Goal: Book appointment/travel/reservation

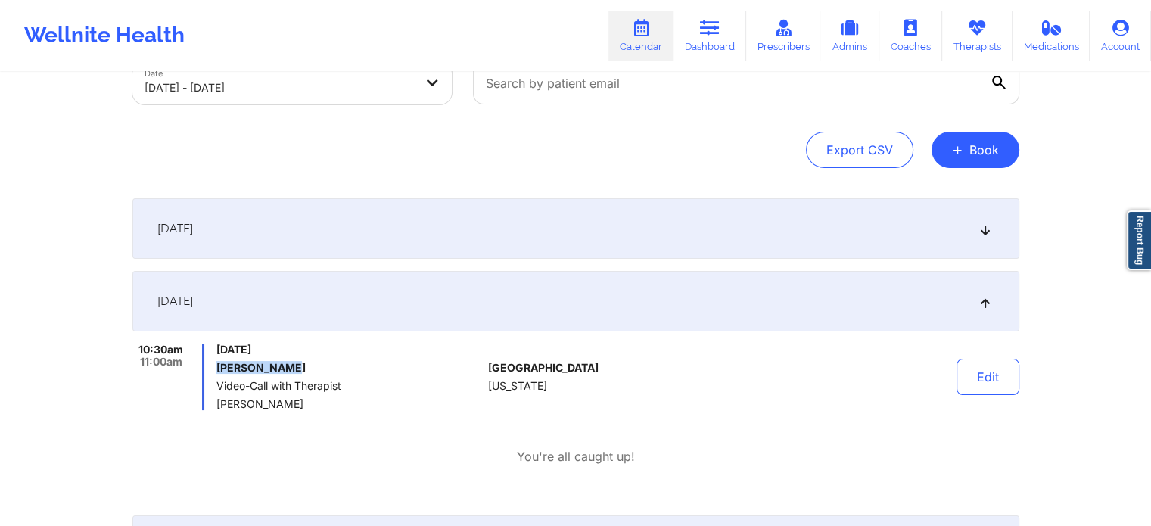
scroll to position [103, 0]
click at [988, 36] on link "Therapists" at bounding box center [977, 36] width 70 height 50
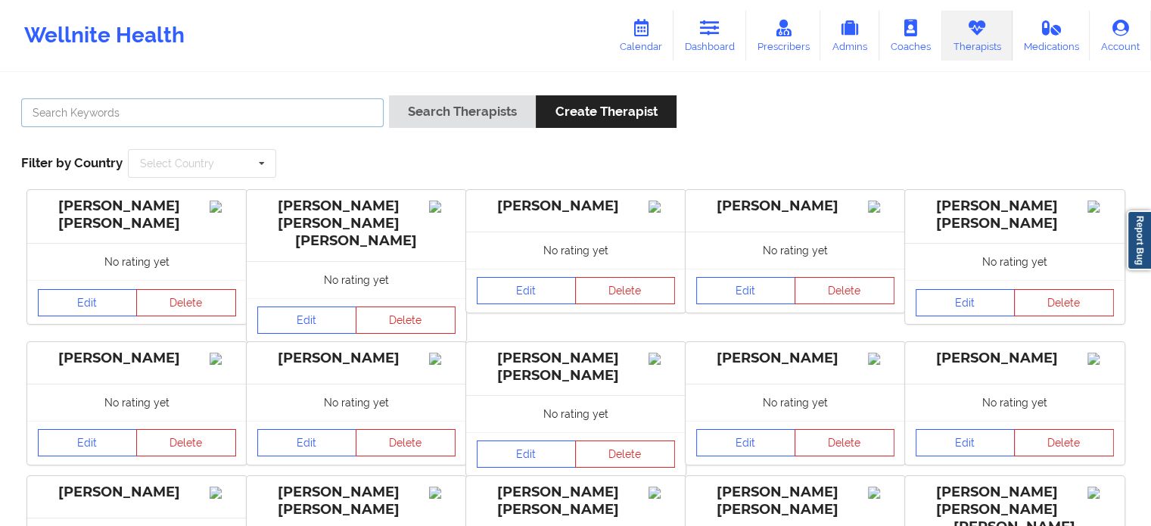
click at [316, 123] on input "text" at bounding box center [202, 112] width 362 height 29
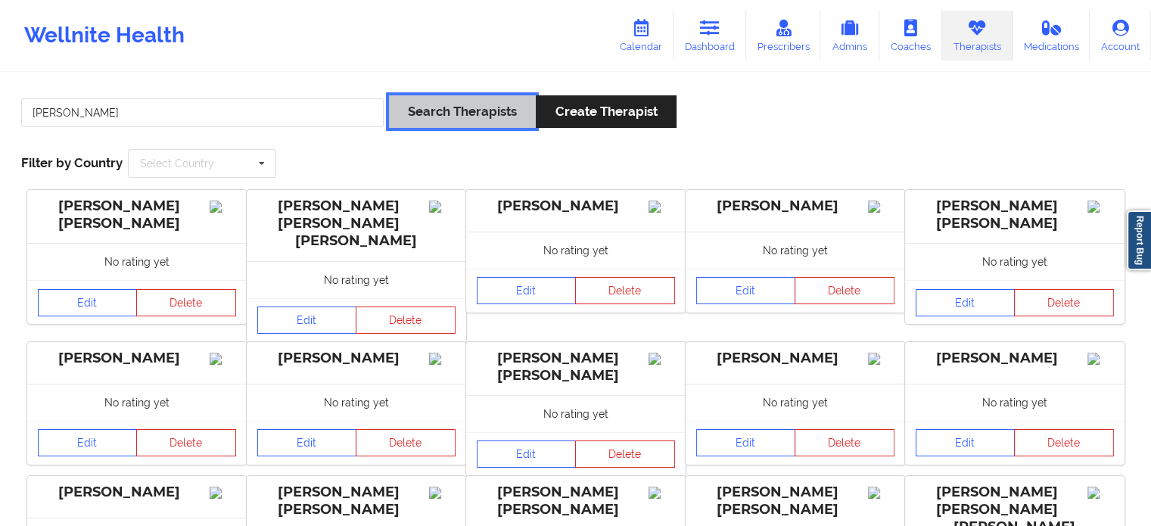
click at [428, 111] on button "Search Therapists" at bounding box center [462, 111] width 147 height 33
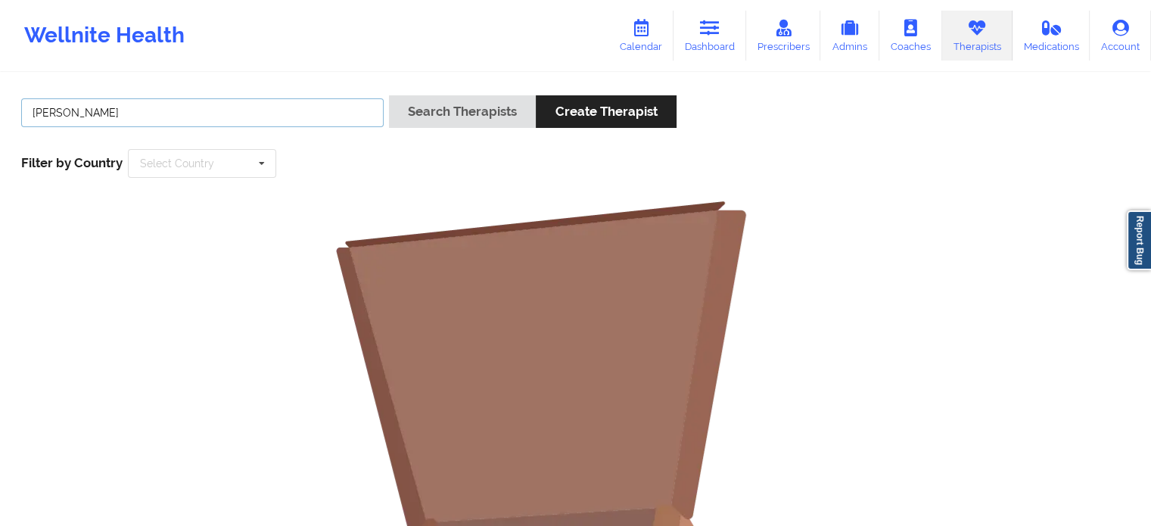
click at [225, 118] on input "[PERSON_NAME]" at bounding box center [202, 112] width 362 height 29
click at [33, 110] on input "[PERSON_NAME]" at bounding box center [202, 112] width 362 height 29
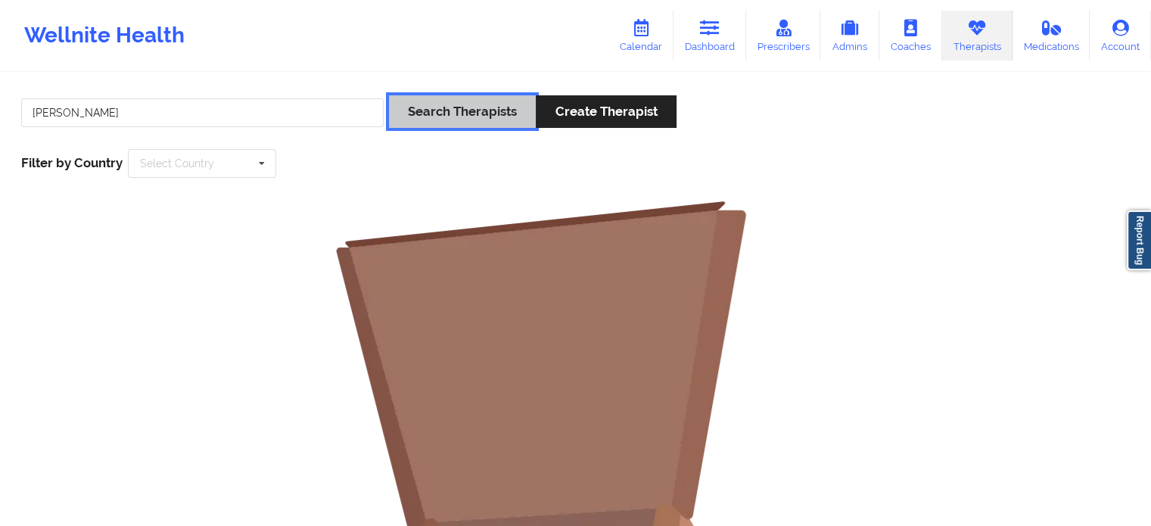
click at [429, 108] on button "Search Therapists" at bounding box center [462, 111] width 147 height 33
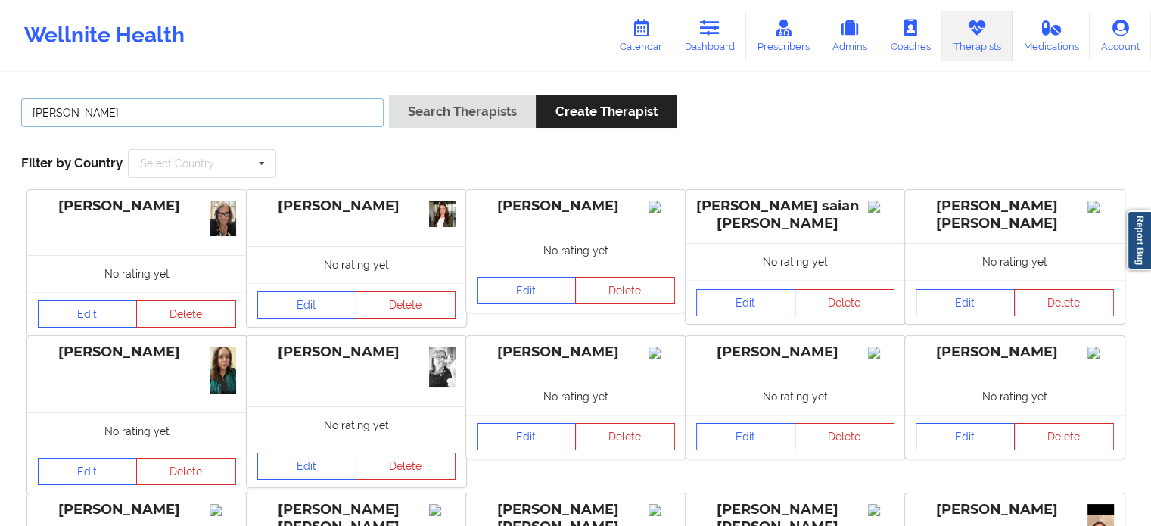
drag, startPoint x: 173, startPoint y: 116, endPoint x: 0, endPoint y: 101, distance: 173.2
click at [0, 101] on div "[PERSON_NAME] Search Therapists Create Therapist Filter by Country Select Count…" at bounding box center [575, 463] width 1151 height 779
type input "R"
type input "[PERSON_NAME]"
click at [389, 95] on button "Search Therapists" at bounding box center [462, 111] width 147 height 33
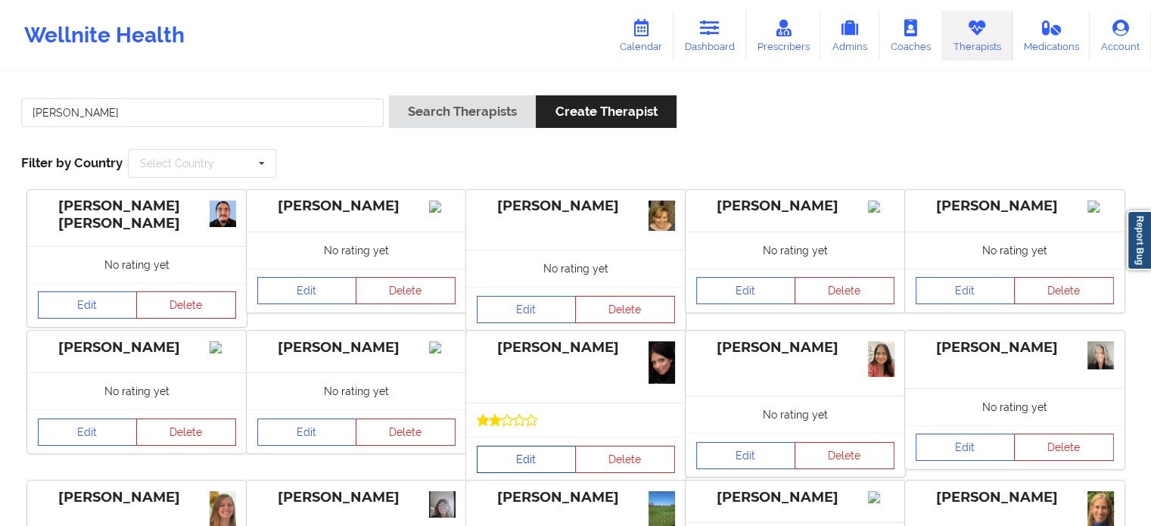
click at [538, 462] on link "Edit" at bounding box center [527, 459] width 100 height 27
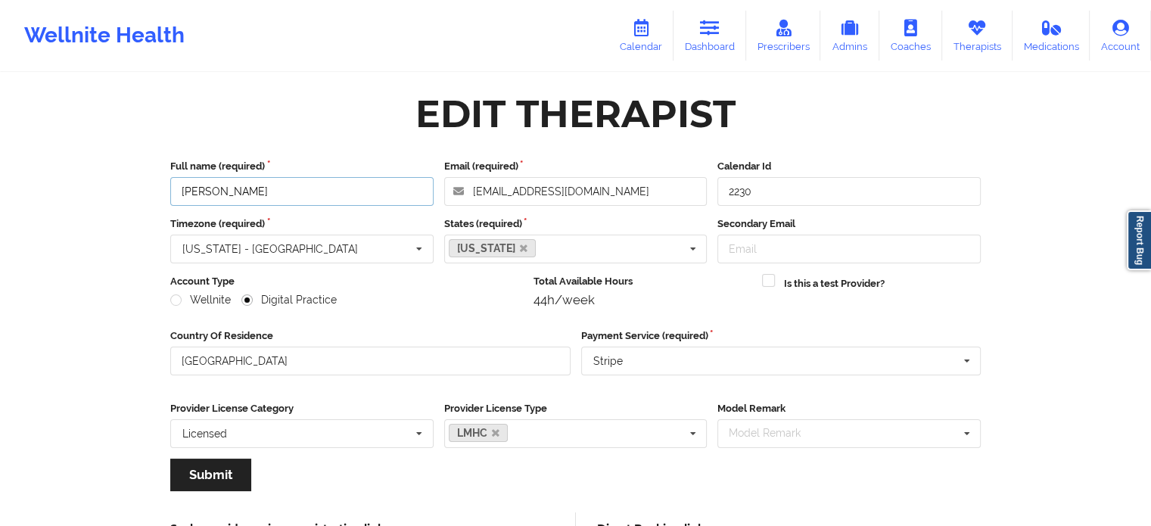
click at [288, 194] on input "[PERSON_NAME]" at bounding box center [301, 191] width 263 height 29
click at [910, 36] on icon at bounding box center [910, 28] width 20 height 17
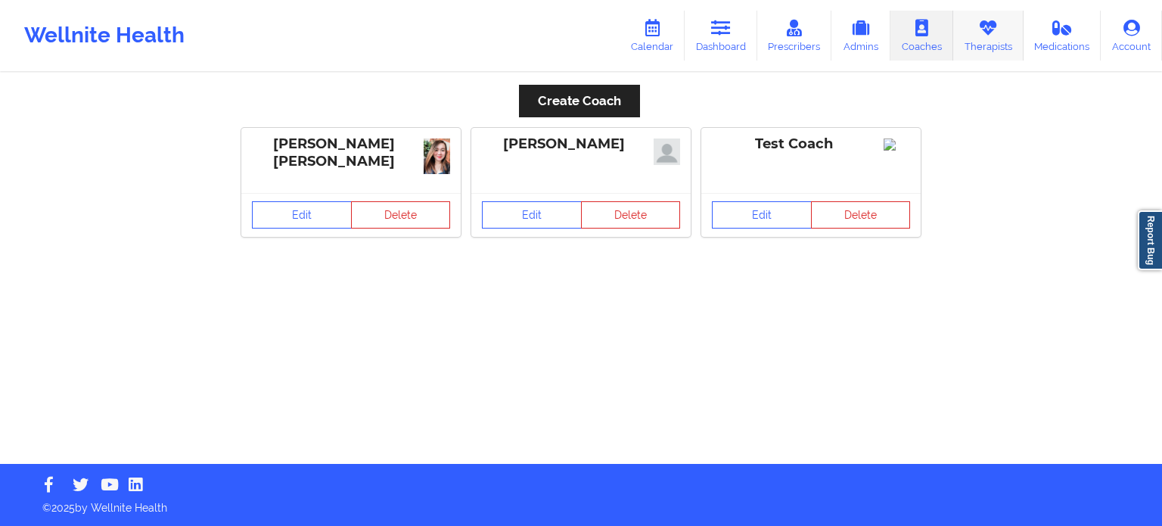
click at [996, 20] on icon at bounding box center [988, 28] width 20 height 17
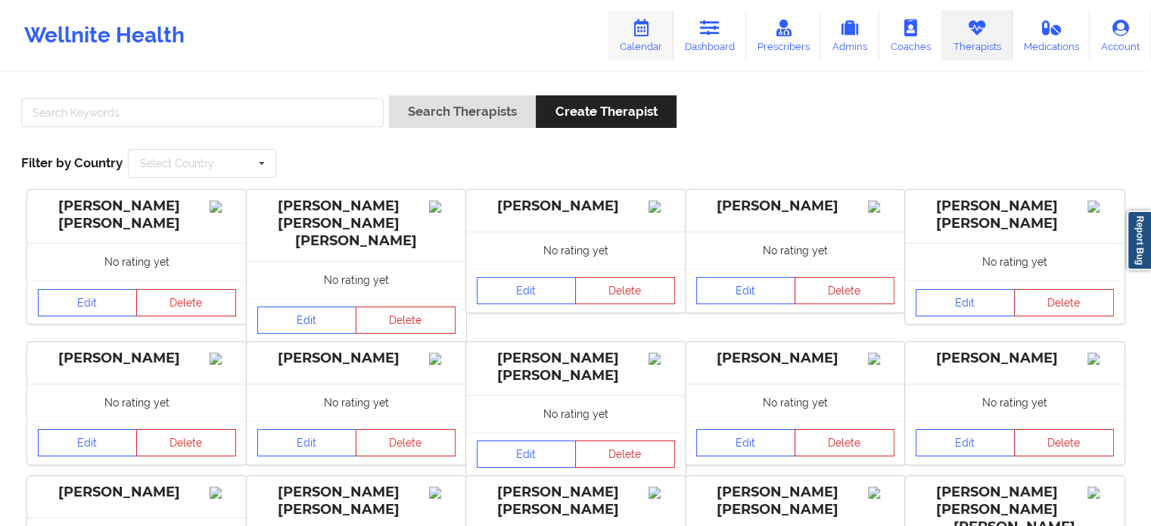
click at [637, 38] on link "Calendar" at bounding box center [640, 36] width 65 height 50
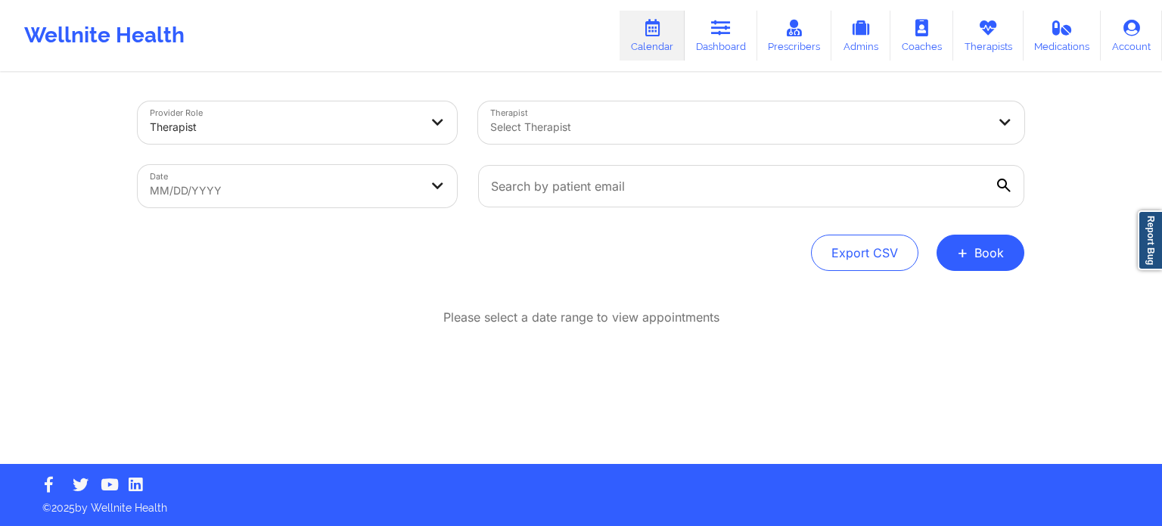
click at [637, 139] on div "Select Therapist" at bounding box center [733, 122] width 510 height 42
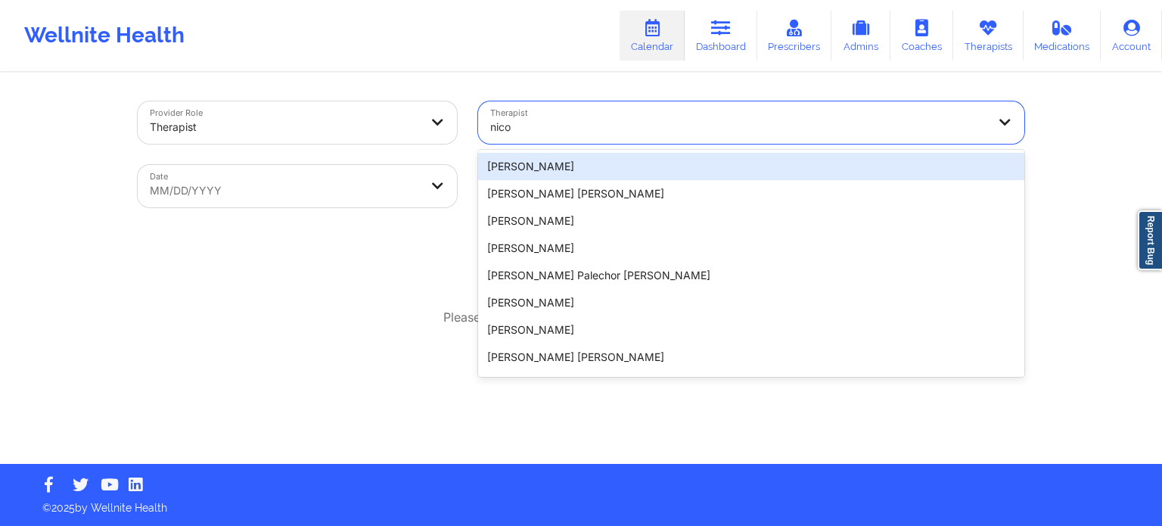
type input "nico"
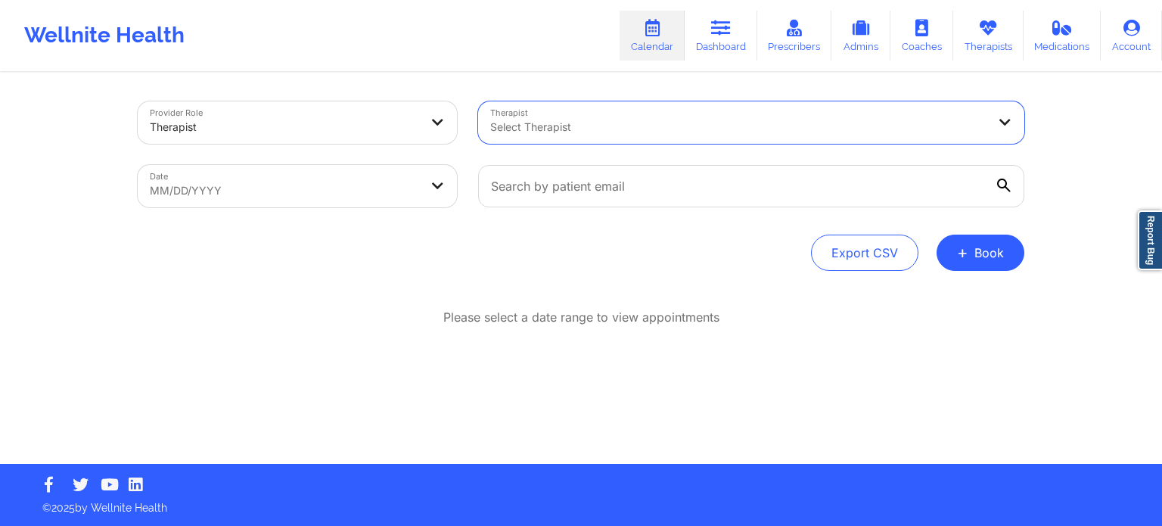
click at [600, 125] on div at bounding box center [738, 127] width 496 height 18
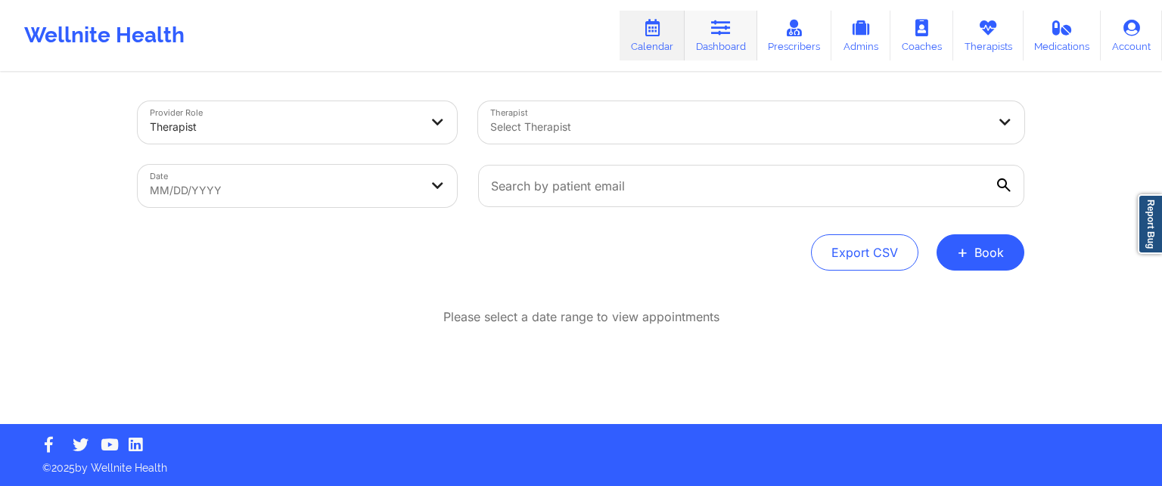
click at [735, 28] on link "Dashboard" at bounding box center [721, 36] width 73 height 50
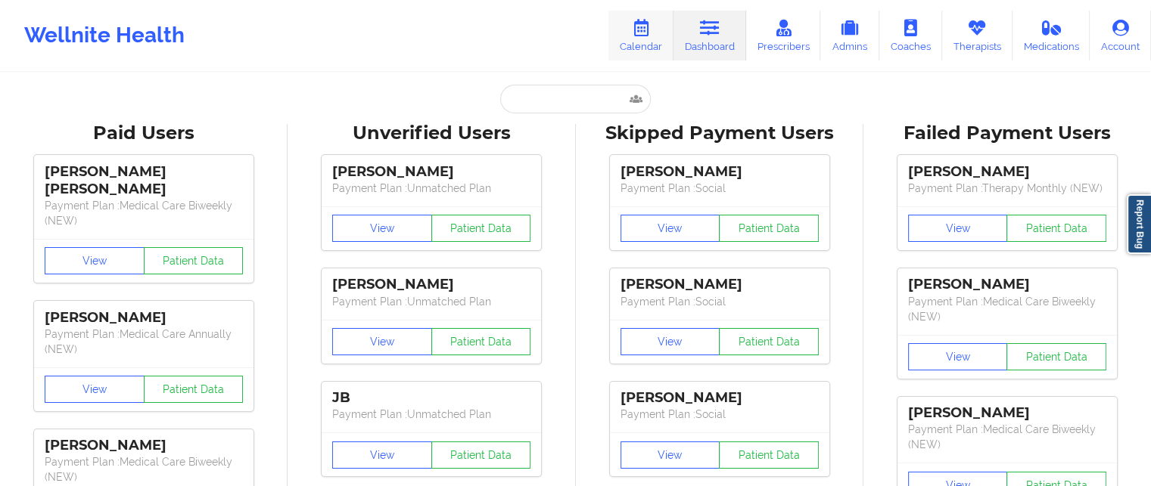
click at [645, 38] on link "Calendar" at bounding box center [640, 36] width 65 height 50
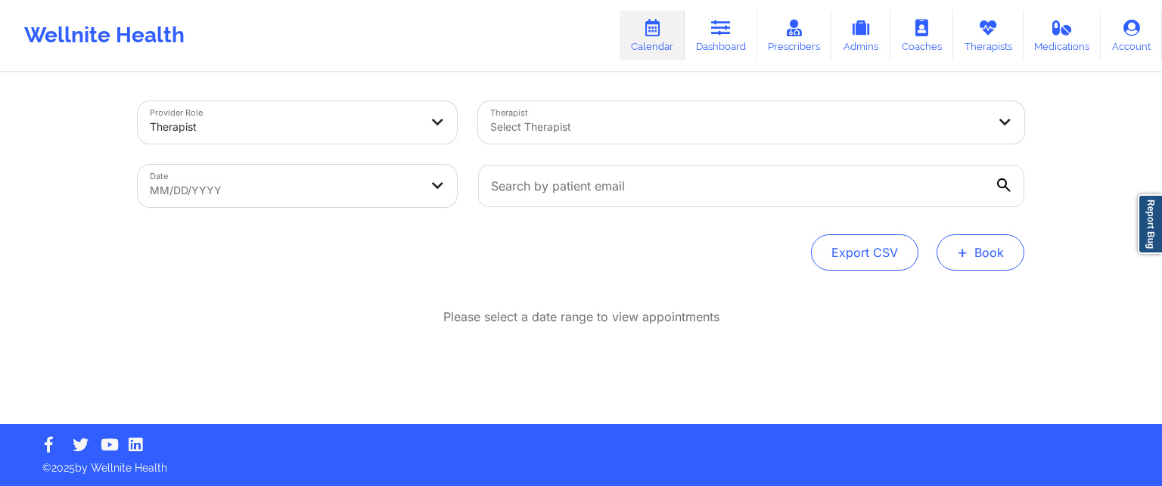
click at [986, 260] on button "+ Book" at bounding box center [981, 253] width 88 height 36
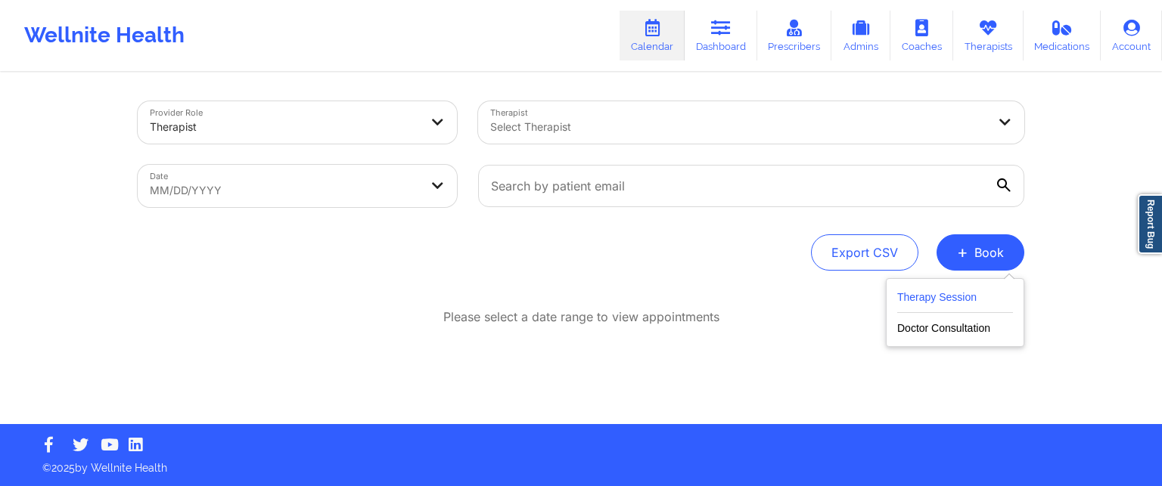
click at [920, 294] on button "Therapy Session" at bounding box center [955, 300] width 116 height 25
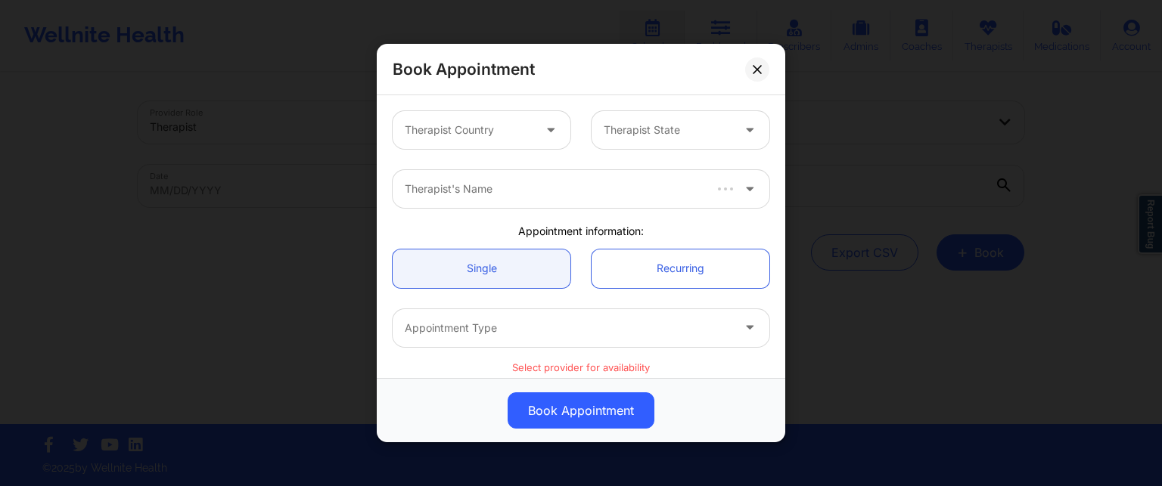
click at [505, 126] on div at bounding box center [469, 130] width 128 height 18
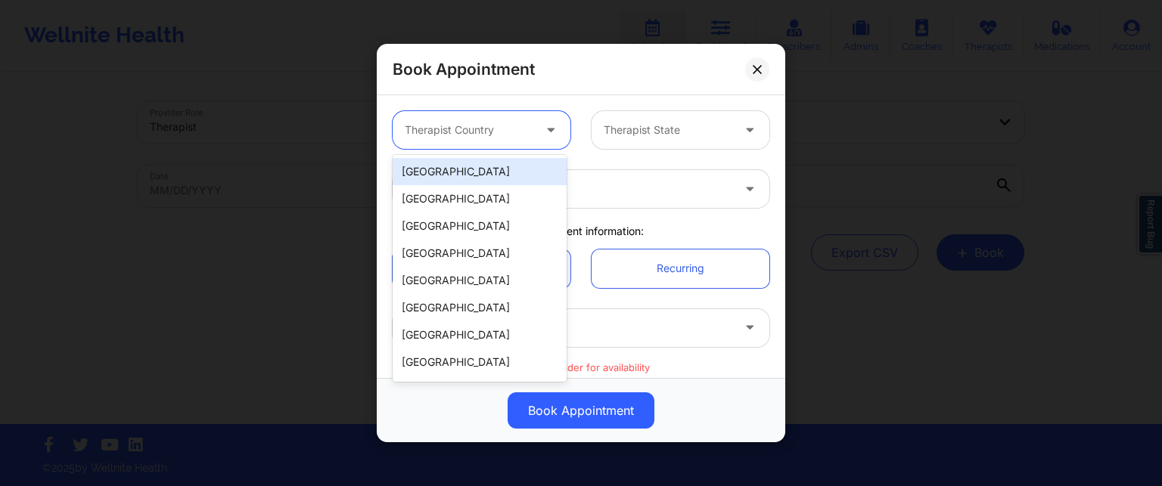
click at [470, 169] on div "[GEOGRAPHIC_DATA]" at bounding box center [480, 171] width 174 height 27
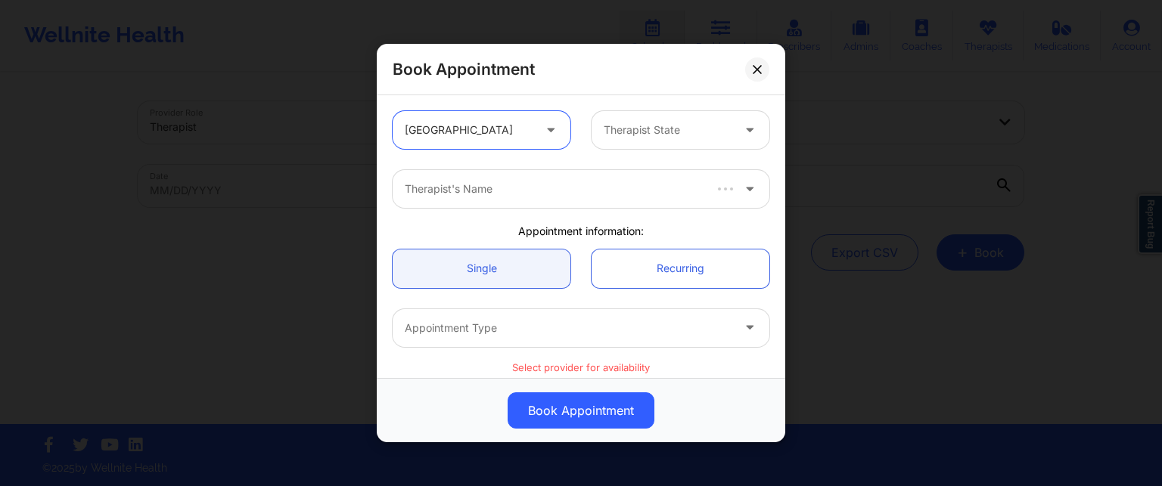
click at [649, 123] on div at bounding box center [668, 130] width 128 height 18
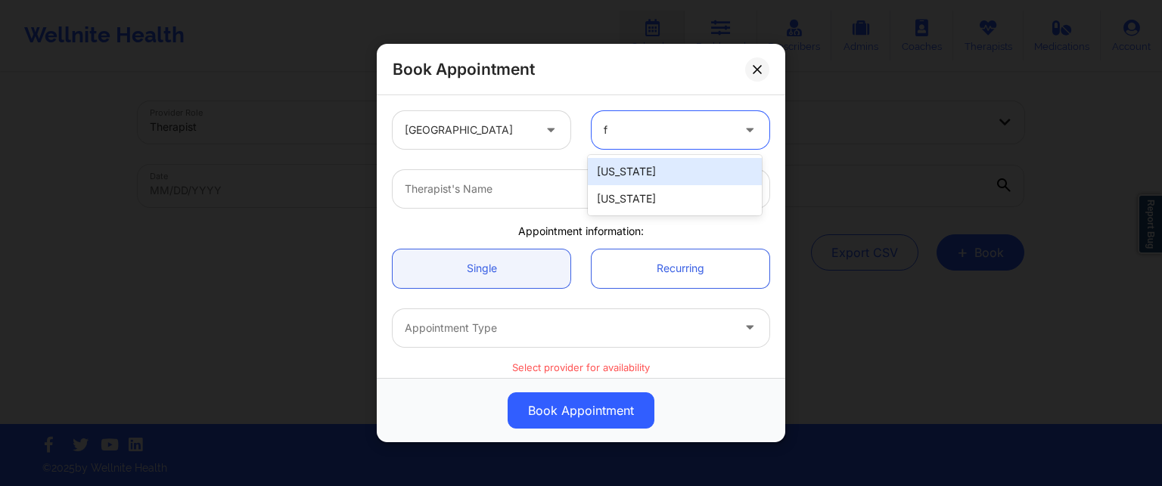
type input "fl"
click at [621, 166] on div "[US_STATE]" at bounding box center [675, 171] width 174 height 27
click at [527, 188] on div at bounding box center [568, 189] width 327 height 18
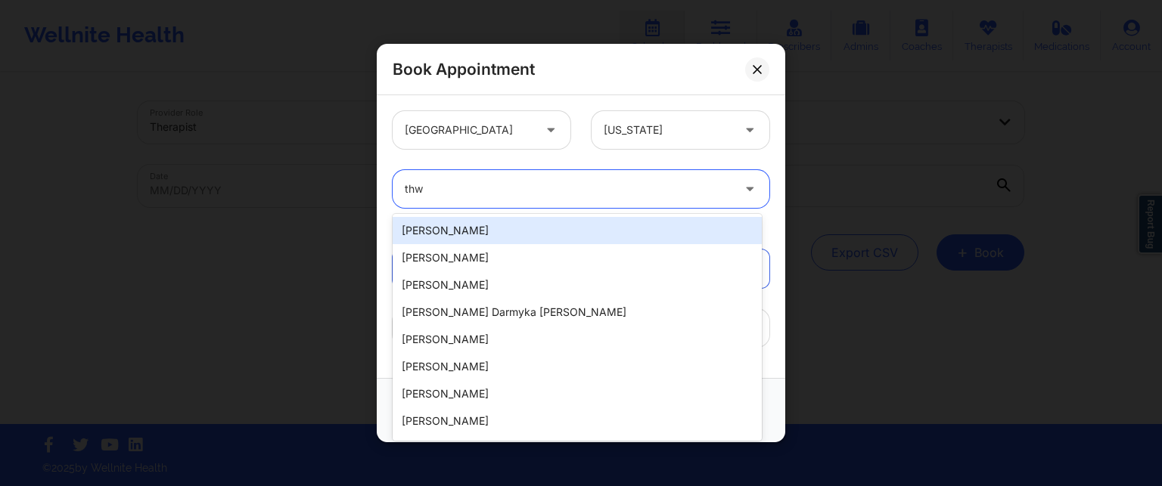
type input "thwe"
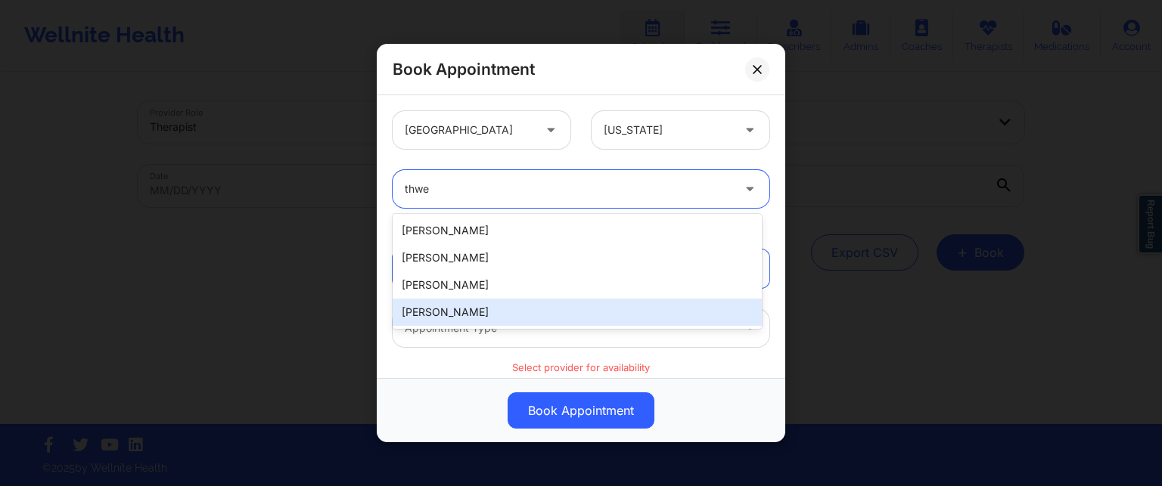
click at [480, 315] on div "[PERSON_NAME]" at bounding box center [577, 312] width 369 height 27
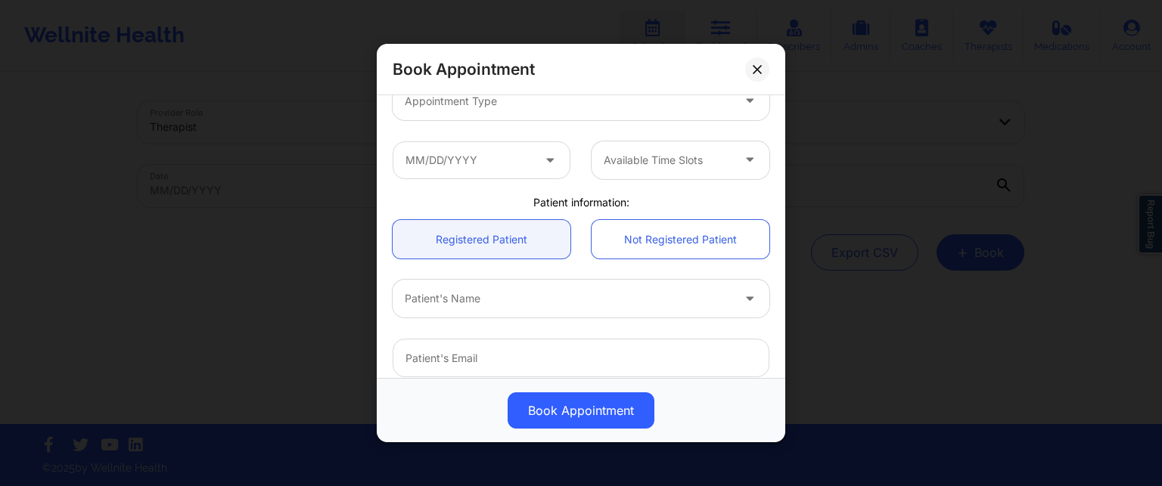
scroll to position [151, 0]
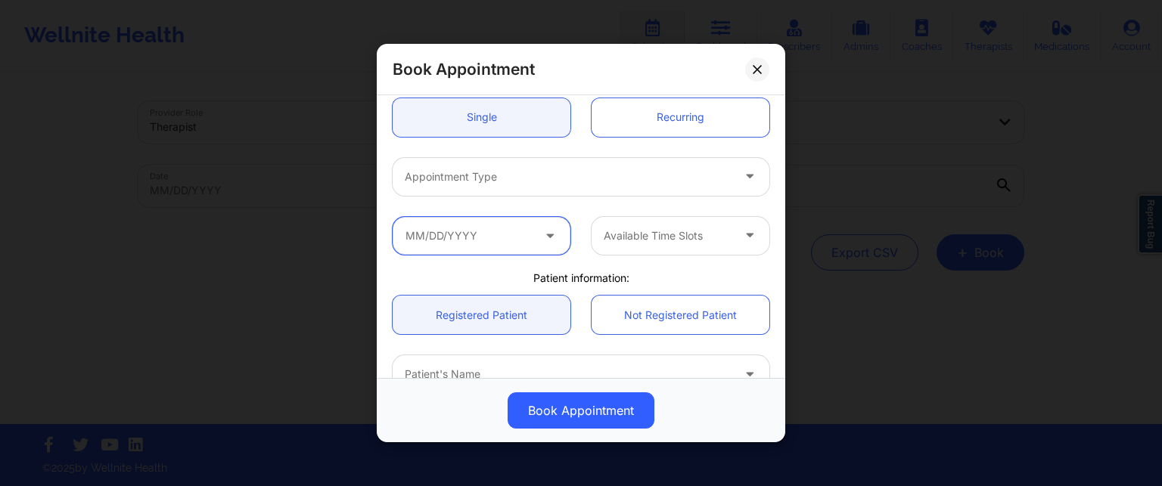
click at [486, 238] on input "text" at bounding box center [482, 235] width 178 height 38
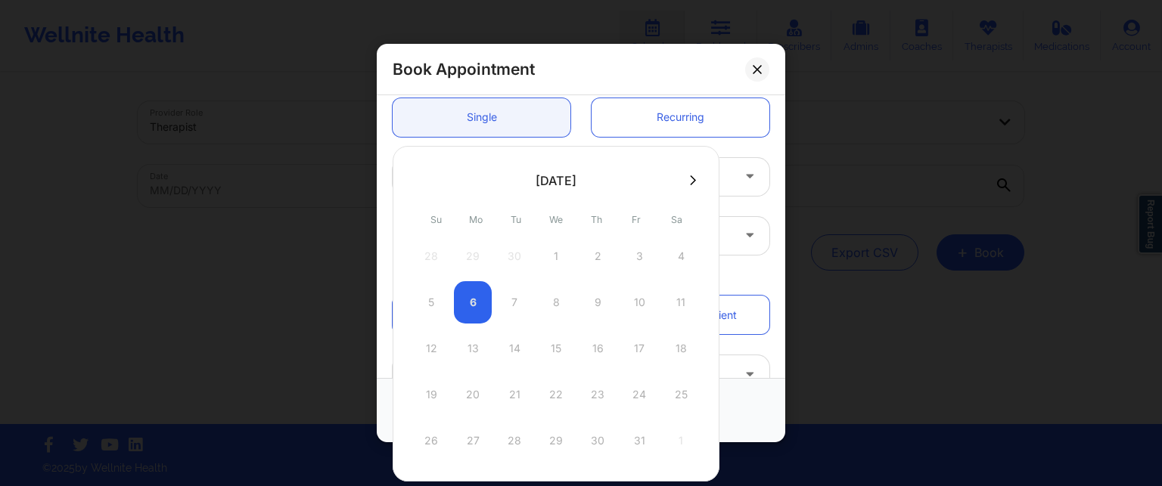
click at [760, 207] on div "Available Time Slots" at bounding box center [581, 235] width 398 height 59
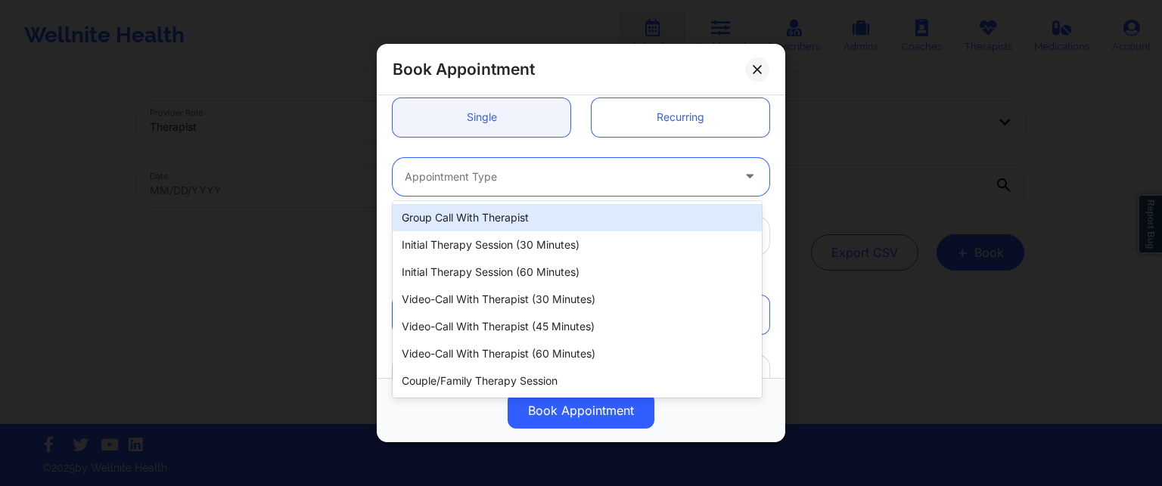
click at [687, 181] on div at bounding box center [568, 177] width 327 height 18
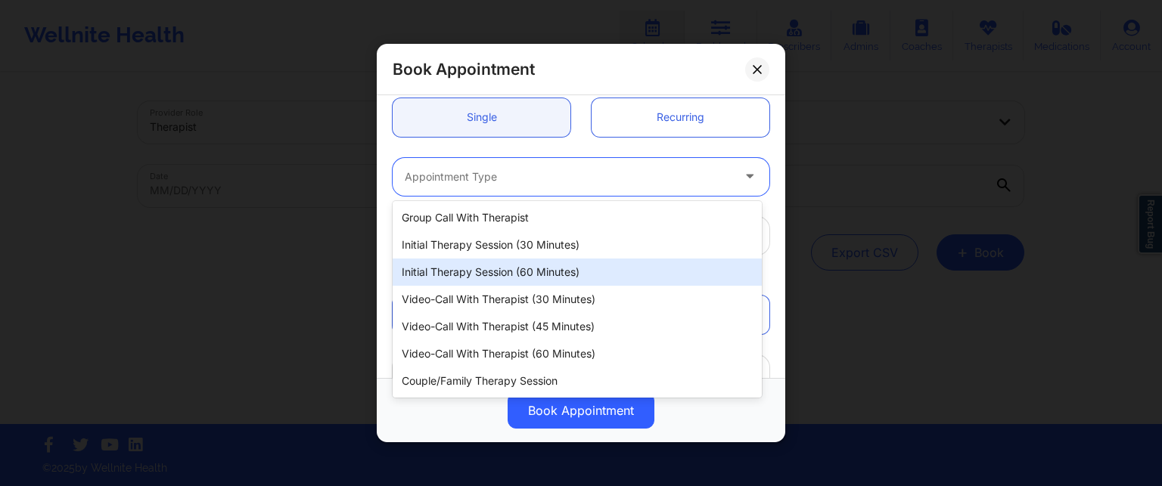
click at [462, 267] on div "Initial Therapy Session (60 minutes)" at bounding box center [577, 272] width 369 height 27
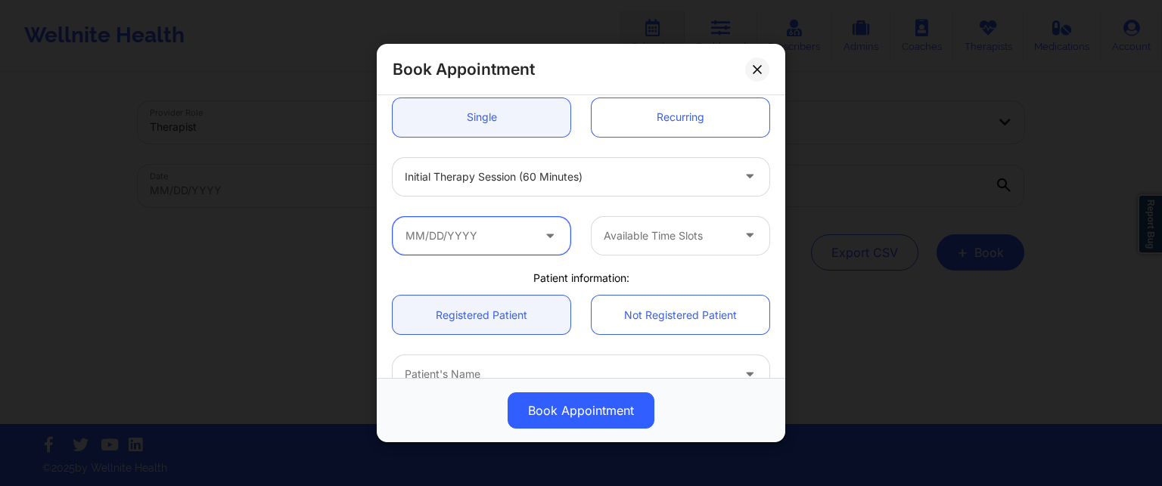
click at [454, 244] on input "text" at bounding box center [482, 235] width 178 height 38
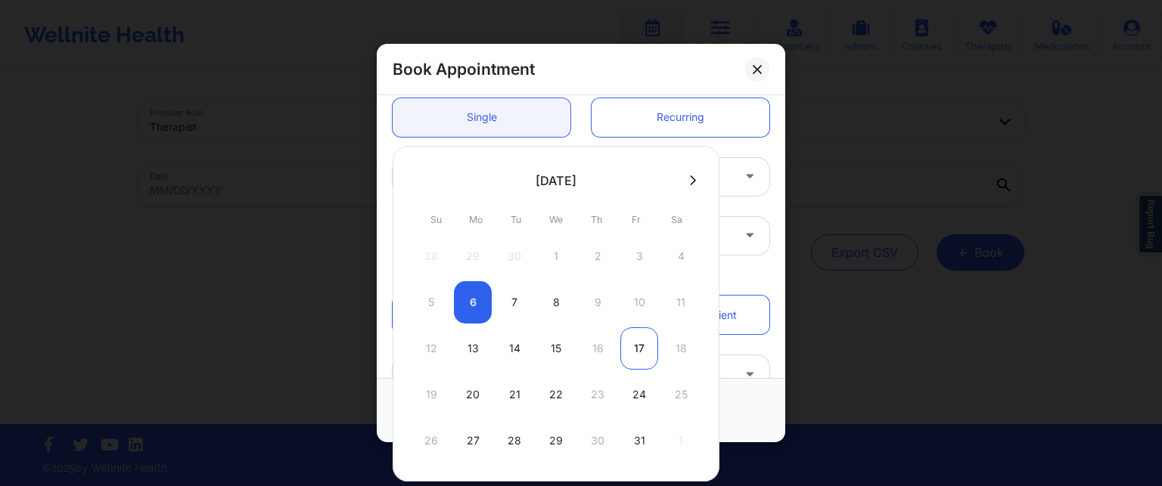
click at [632, 346] on div "17" at bounding box center [639, 349] width 38 height 42
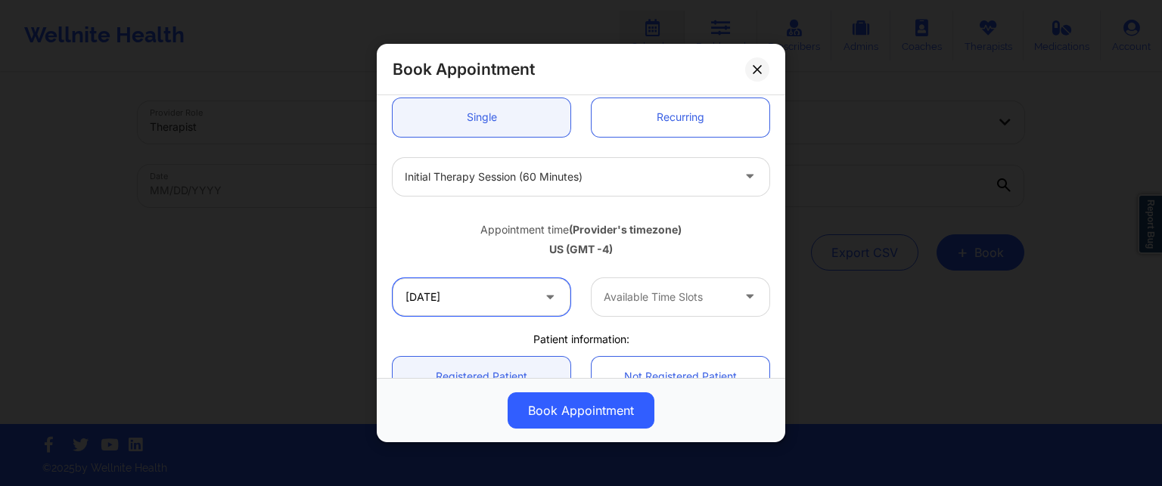
click at [447, 296] on input "[DATE]" at bounding box center [482, 297] width 178 height 38
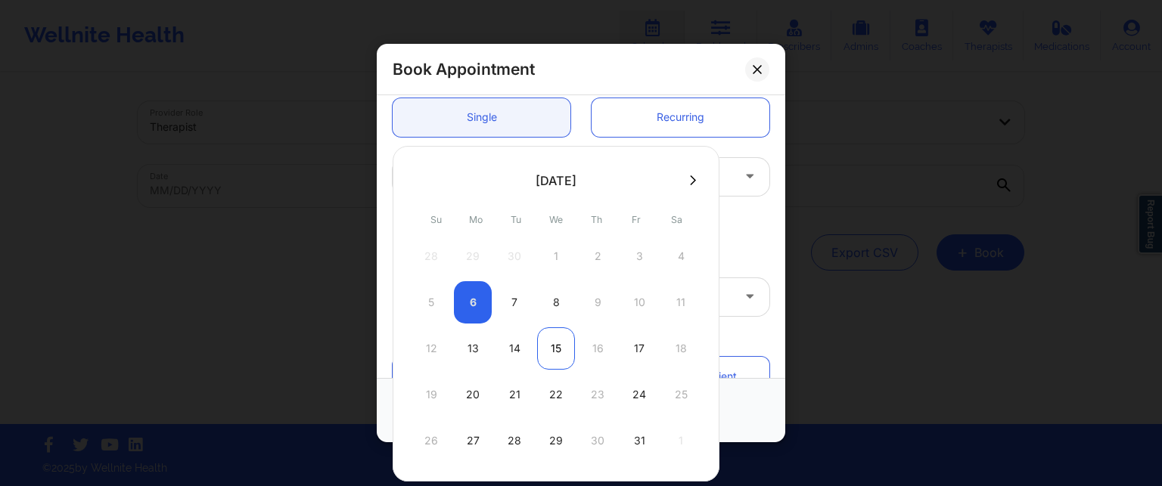
click at [557, 350] on div "15" at bounding box center [556, 349] width 38 height 42
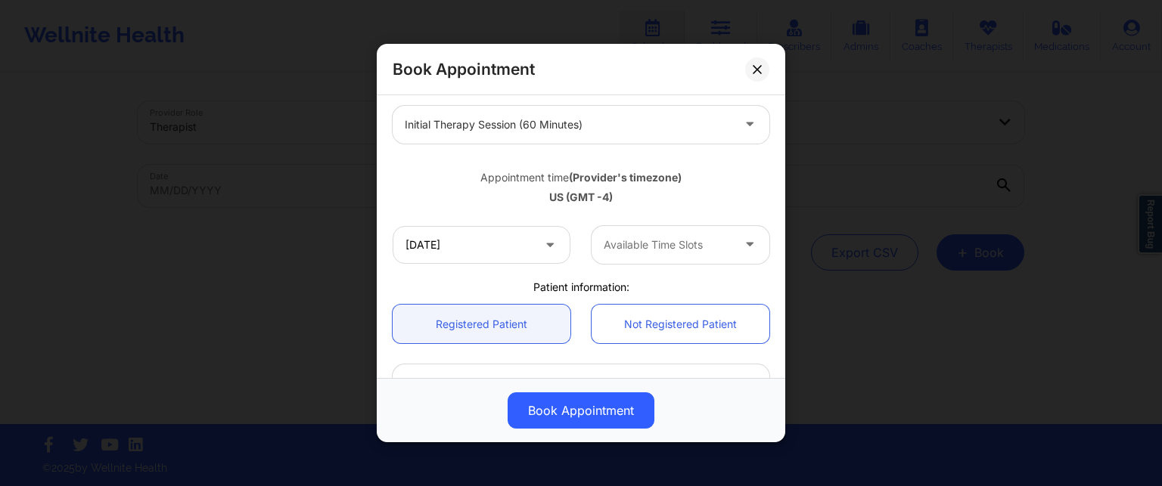
scroll to position [227, 0]
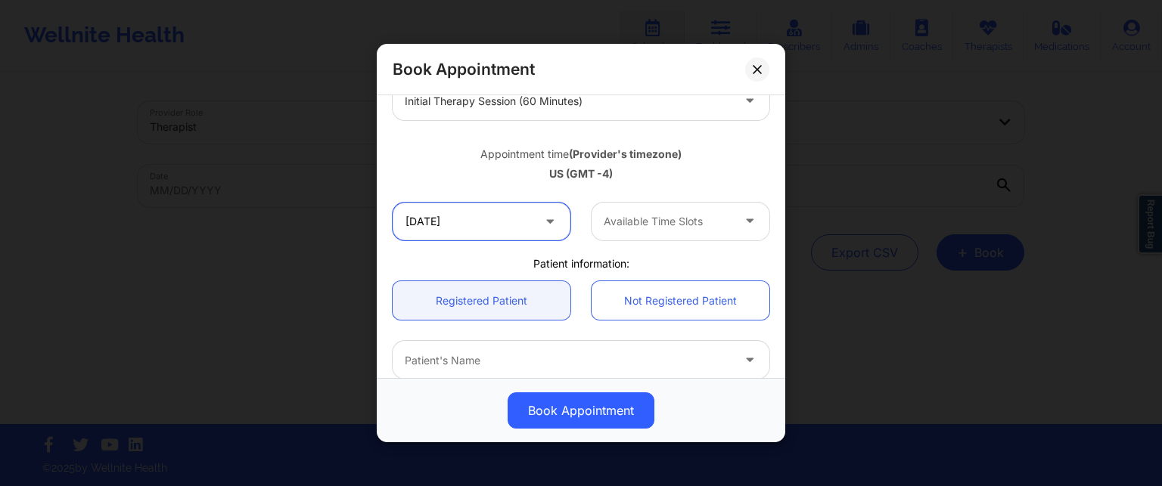
click at [501, 221] on input "[DATE]" at bounding box center [482, 222] width 178 height 38
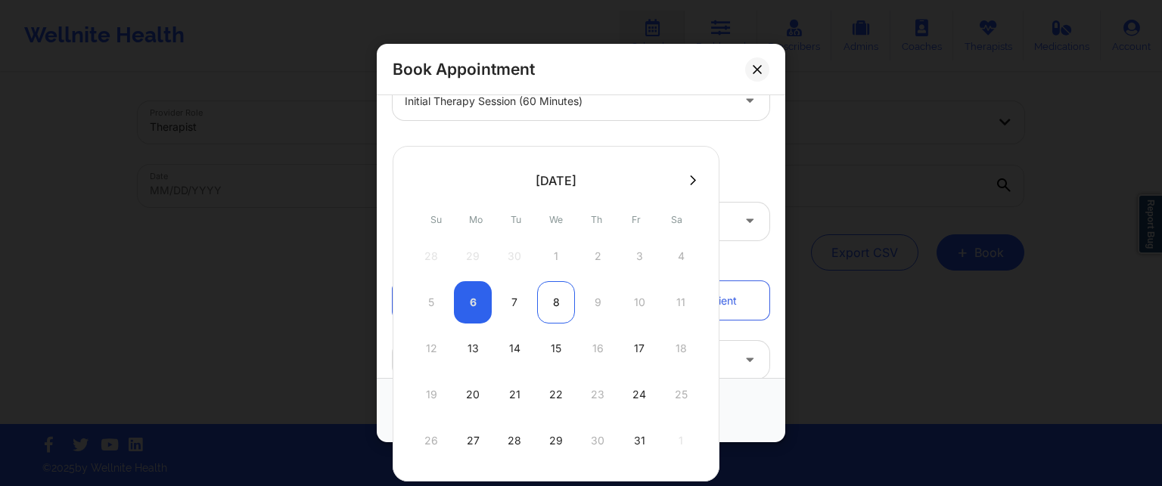
click at [554, 302] on div "8" at bounding box center [556, 302] width 38 height 42
type input "[DATE]"
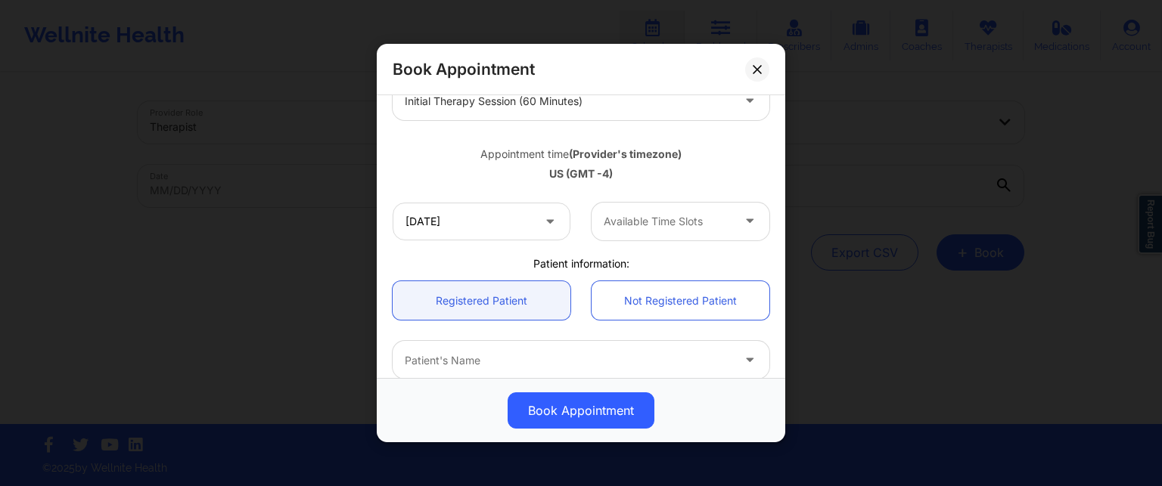
click at [645, 218] on div at bounding box center [668, 222] width 128 height 18
click at [704, 177] on div "US (GMT -4)" at bounding box center [581, 173] width 377 height 15
click at [664, 228] on div at bounding box center [668, 222] width 128 height 18
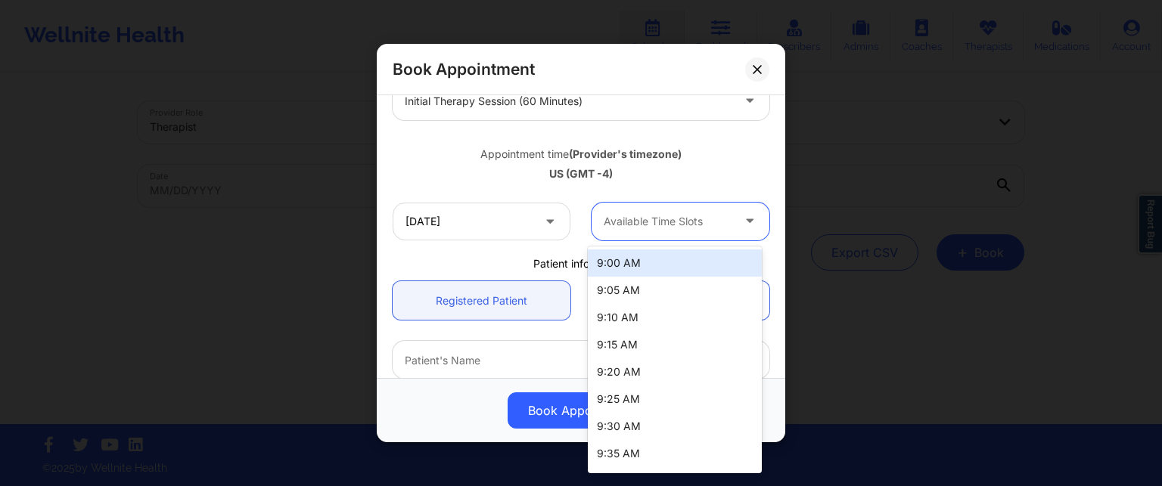
click at [645, 263] on div "9:00 AM" at bounding box center [675, 263] width 174 height 27
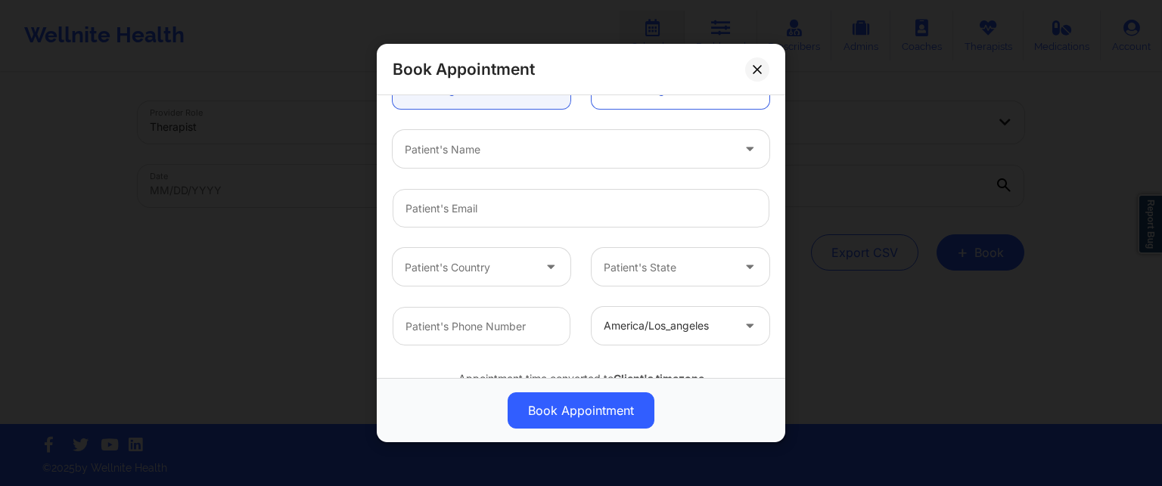
scroll to position [502, 0]
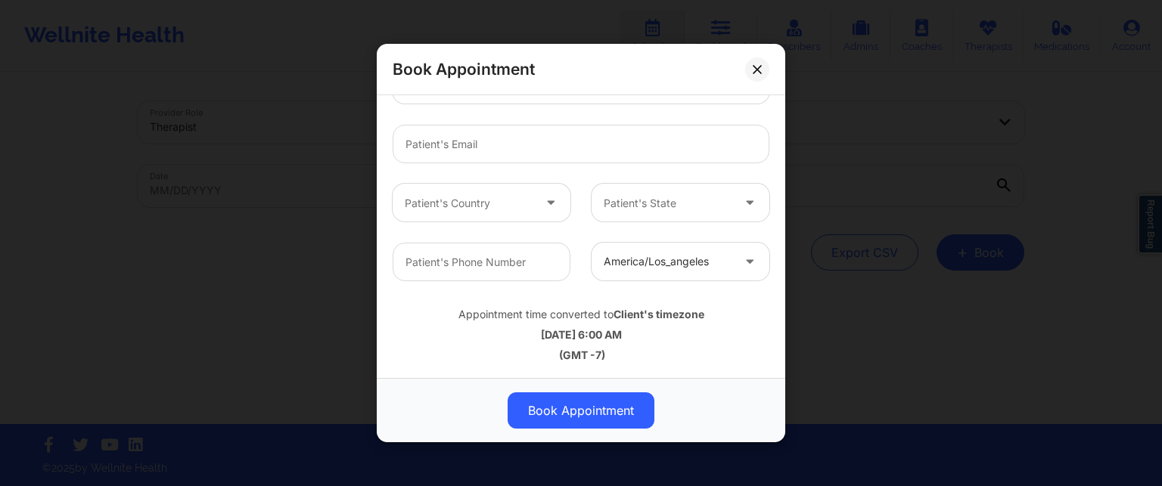
click at [511, 212] on div "Patient's Country" at bounding box center [463, 203] width 141 height 38
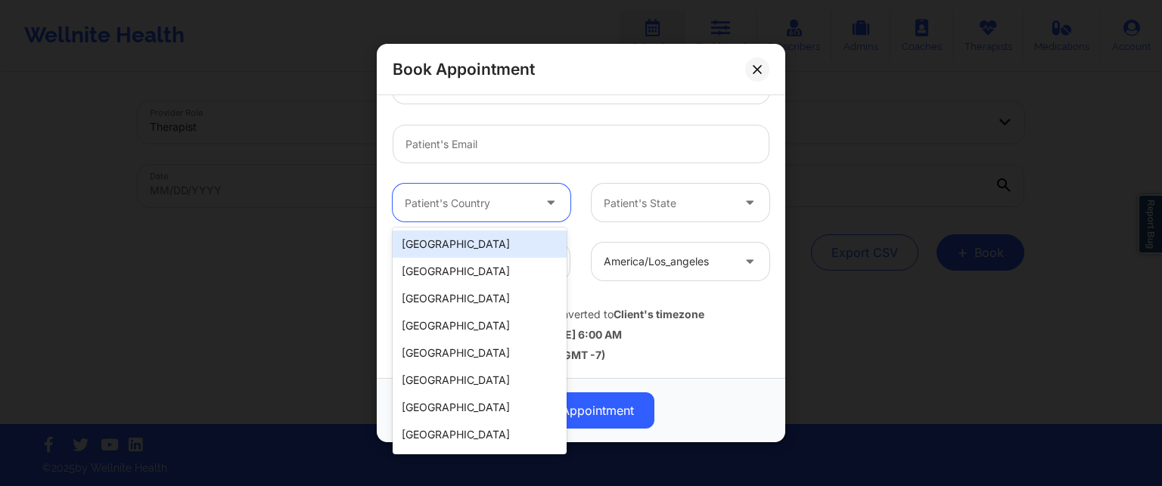
click at [491, 241] on div "[GEOGRAPHIC_DATA]" at bounding box center [480, 244] width 174 height 27
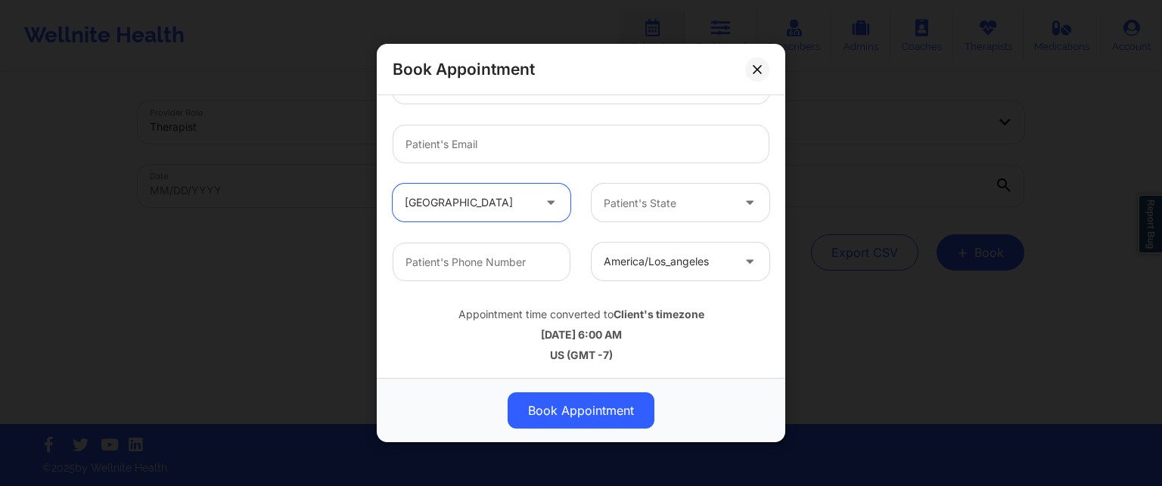
click at [645, 208] on div at bounding box center [668, 203] width 128 height 18
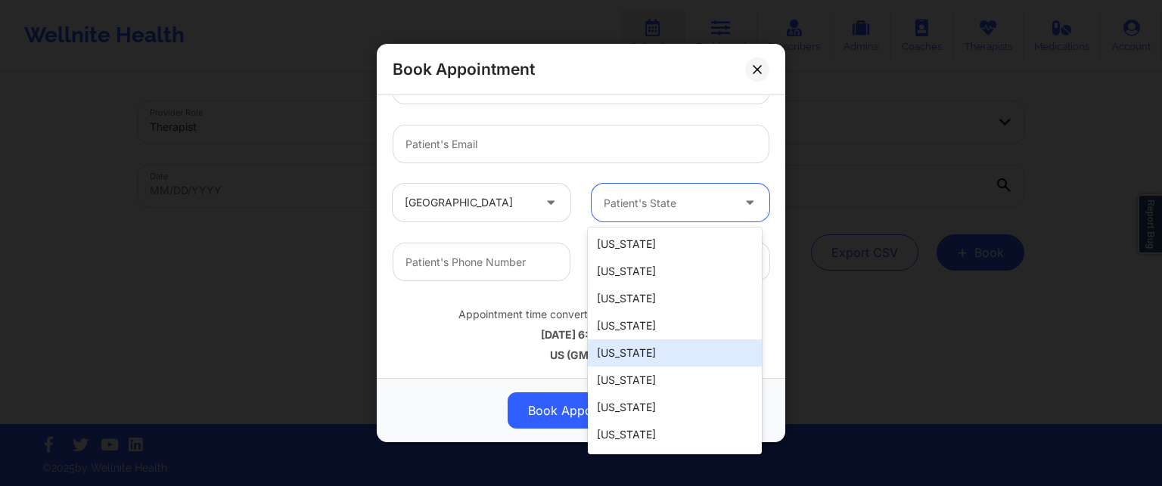
type input "f"
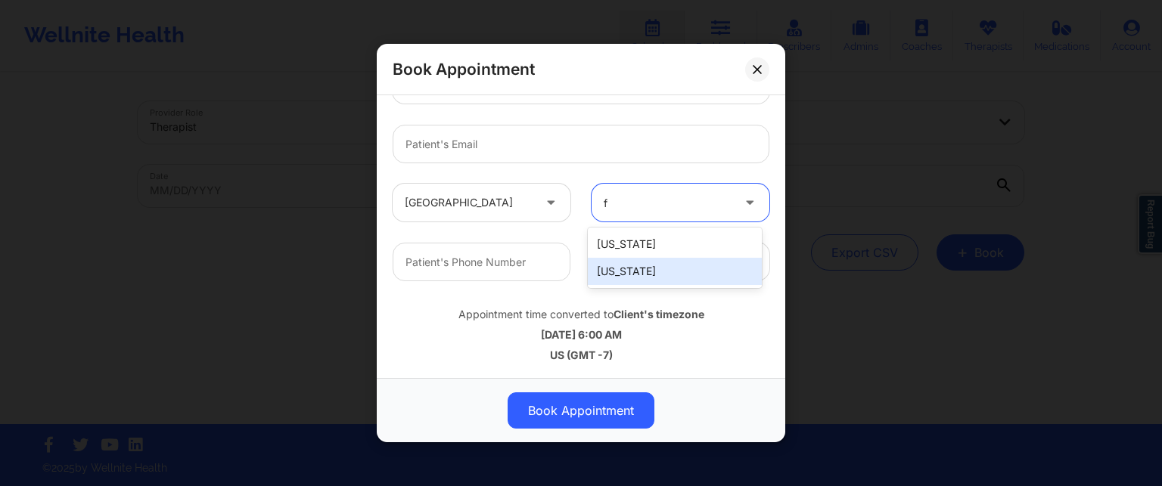
click at [641, 274] on div "[US_STATE]" at bounding box center [675, 271] width 174 height 27
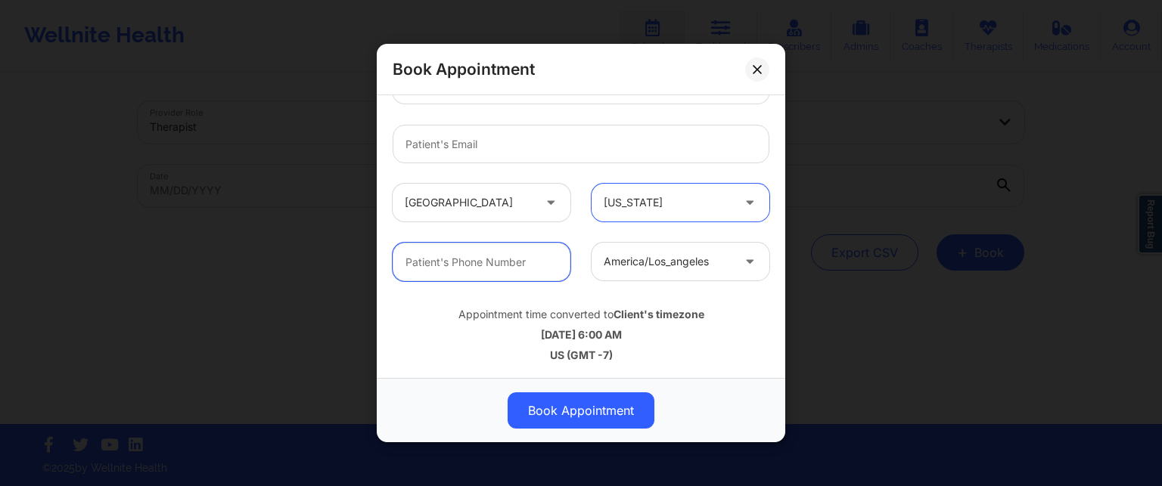
click at [496, 258] on input "text" at bounding box center [482, 262] width 178 height 39
click at [645, 275] on div "america/los_angeles" at bounding box center [668, 262] width 128 height 38
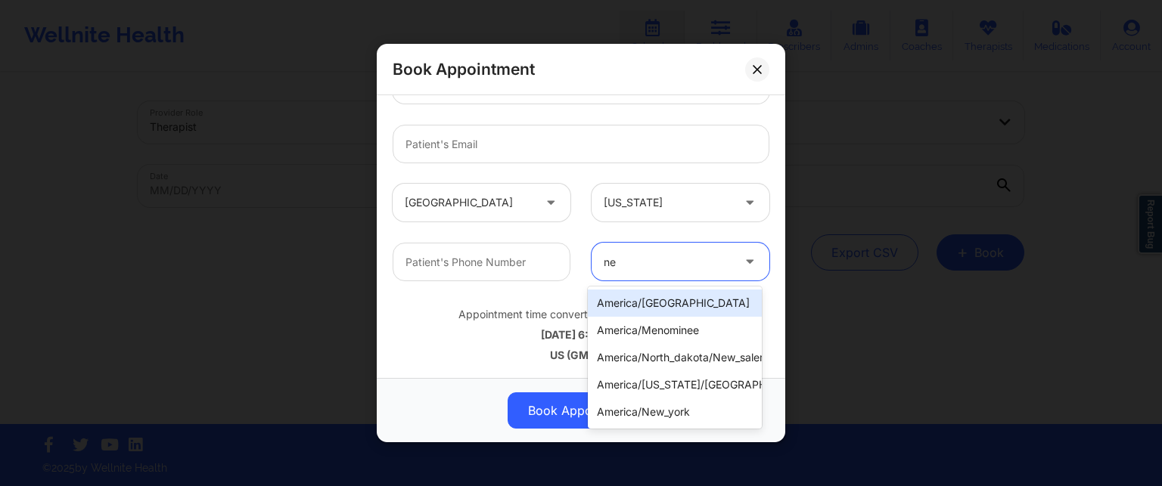
type input "new"
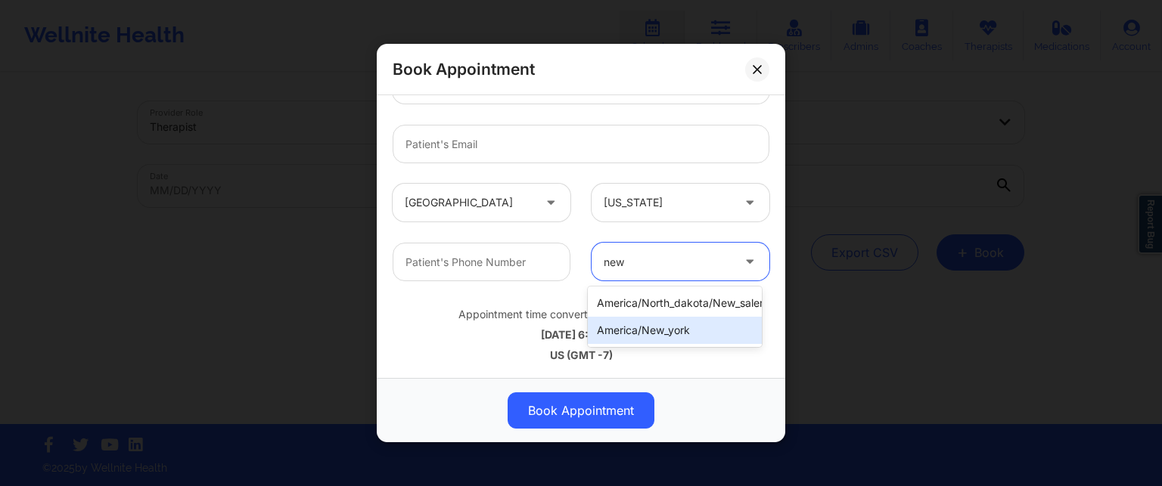
click at [642, 326] on div "america/new_york" at bounding box center [675, 330] width 174 height 27
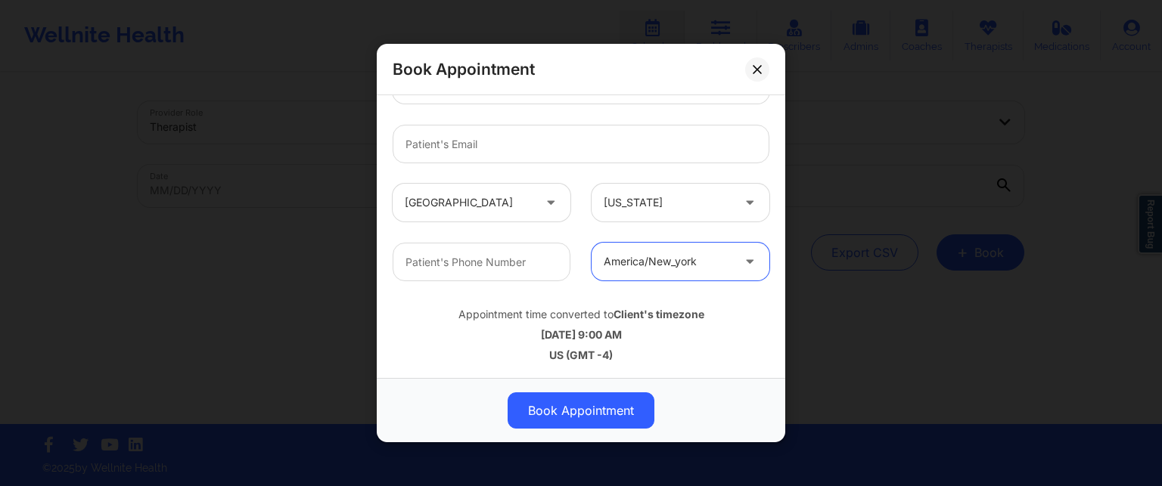
click at [710, 354] on div "US (GMT -4)" at bounding box center [581, 354] width 377 height 15
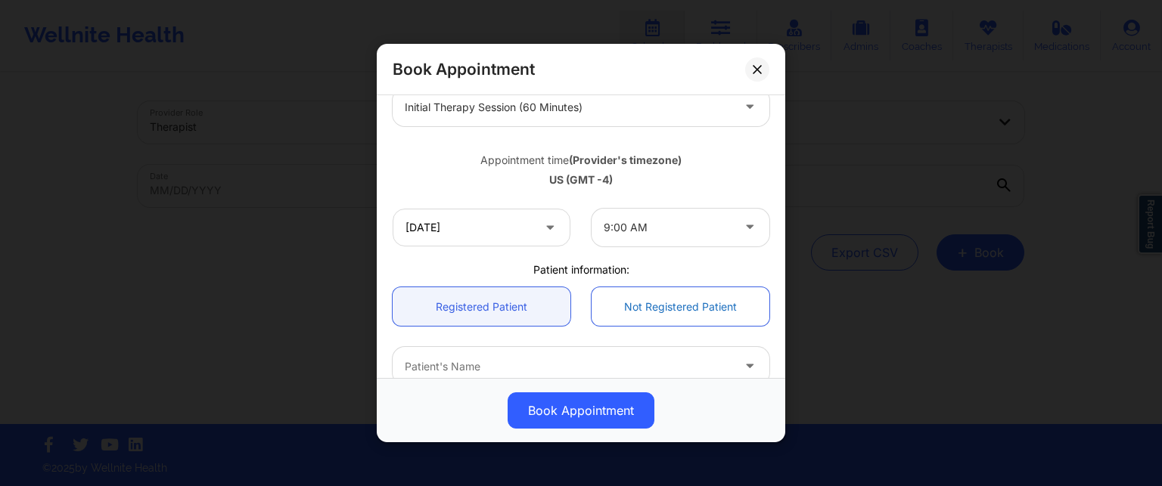
scroll to position [200, 0]
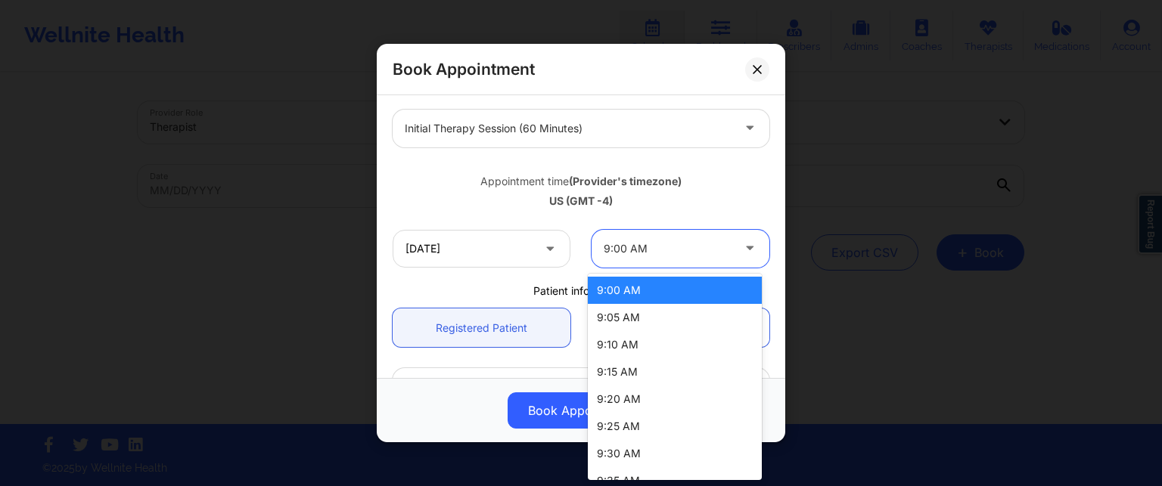
click at [657, 250] on div at bounding box center [668, 249] width 128 height 18
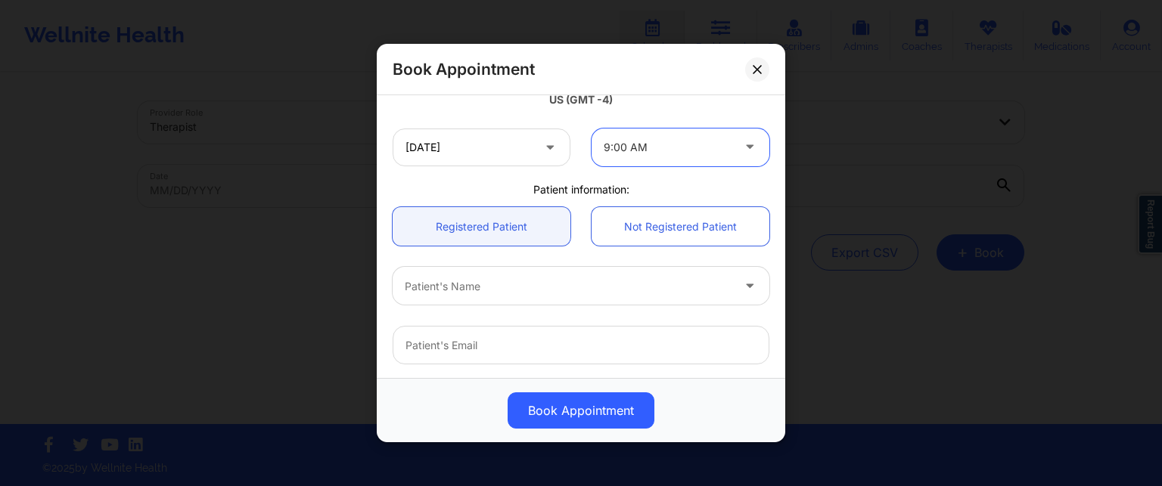
scroll to position [275, 0]
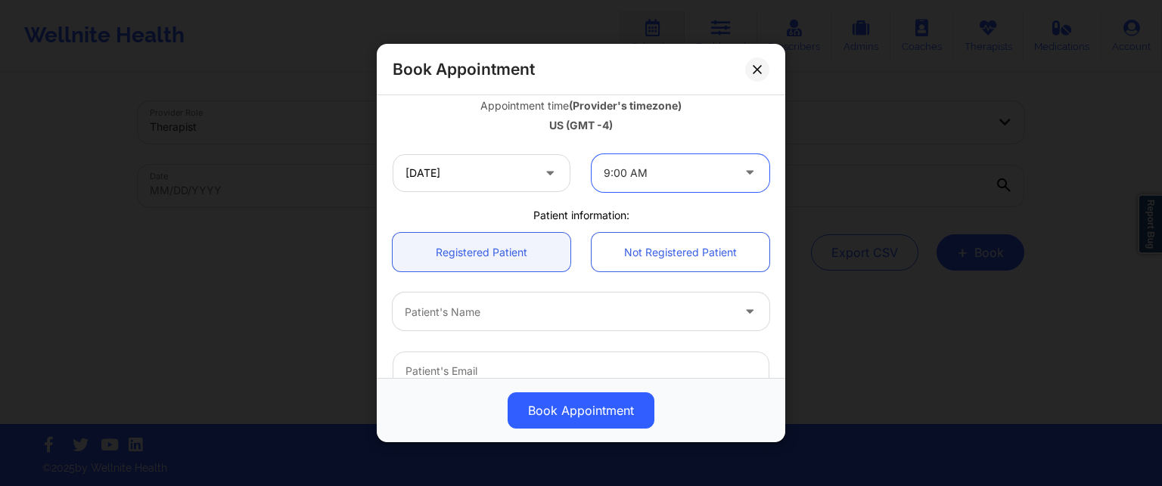
click at [642, 184] on div "9:00 AM" at bounding box center [668, 173] width 128 height 38
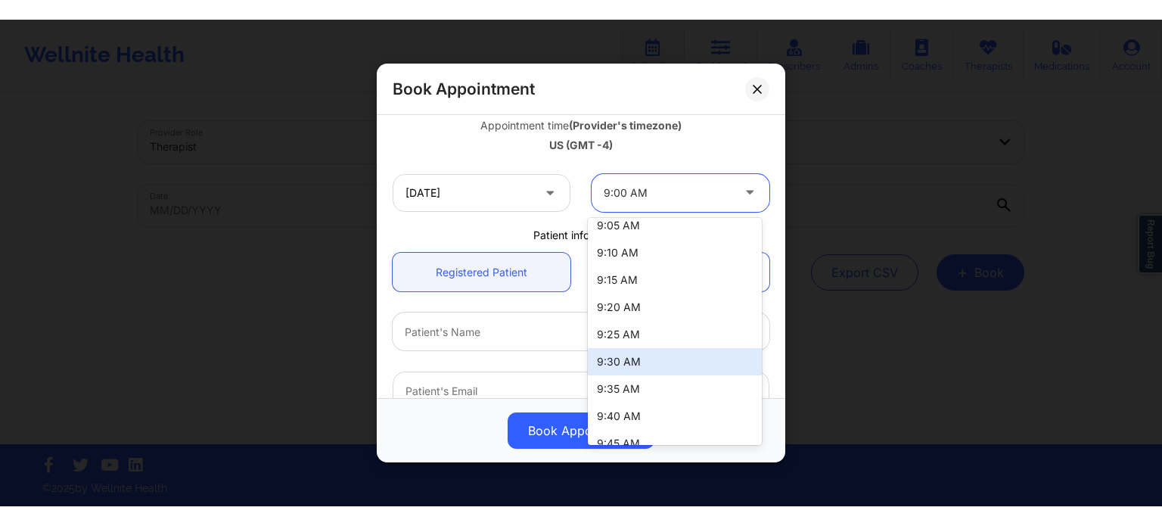
scroll to position [0, 0]
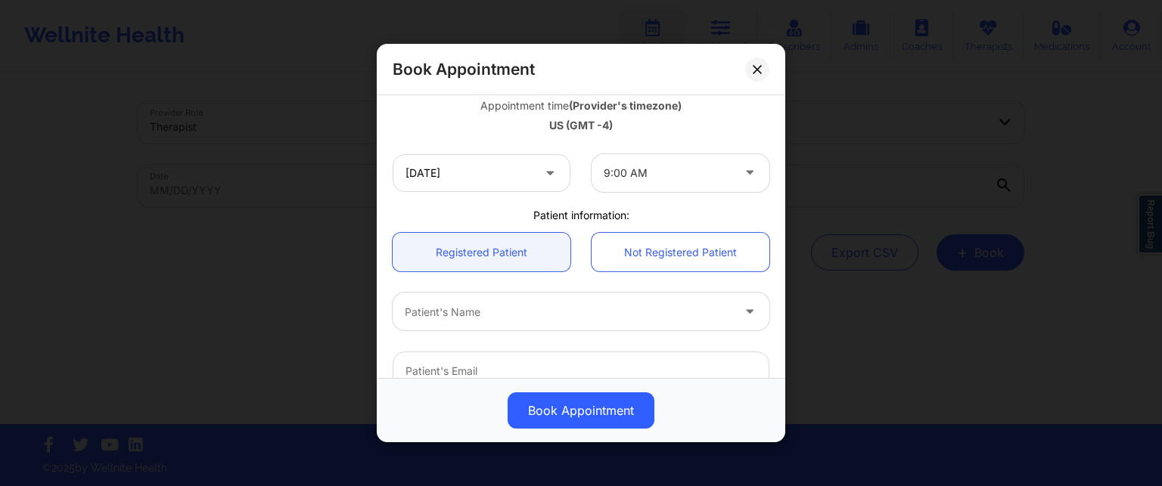
click at [487, 200] on div "[DATE] 9:00 AM" at bounding box center [581, 173] width 398 height 59
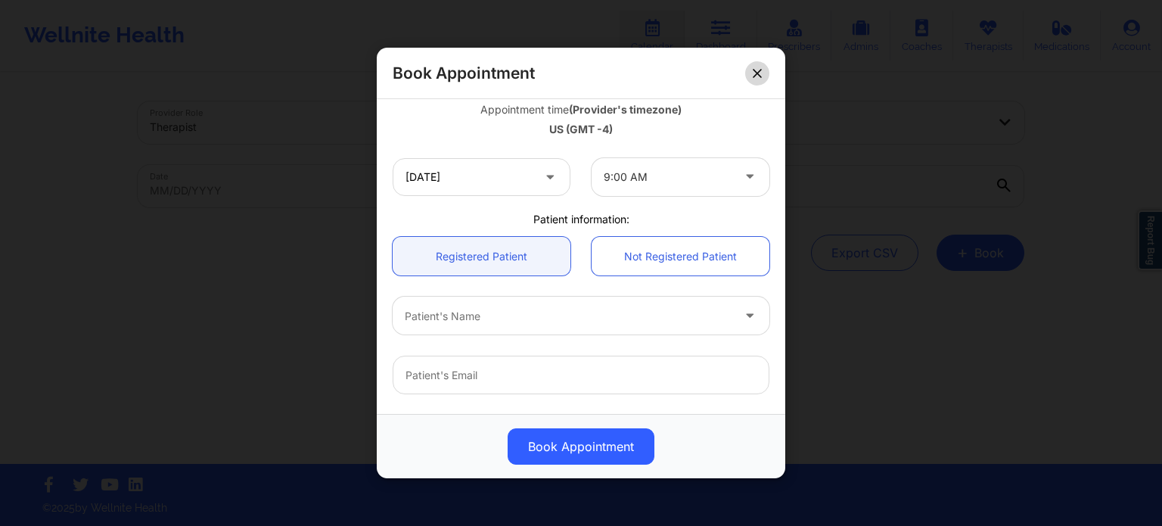
click at [757, 70] on icon at bounding box center [757, 73] width 9 height 9
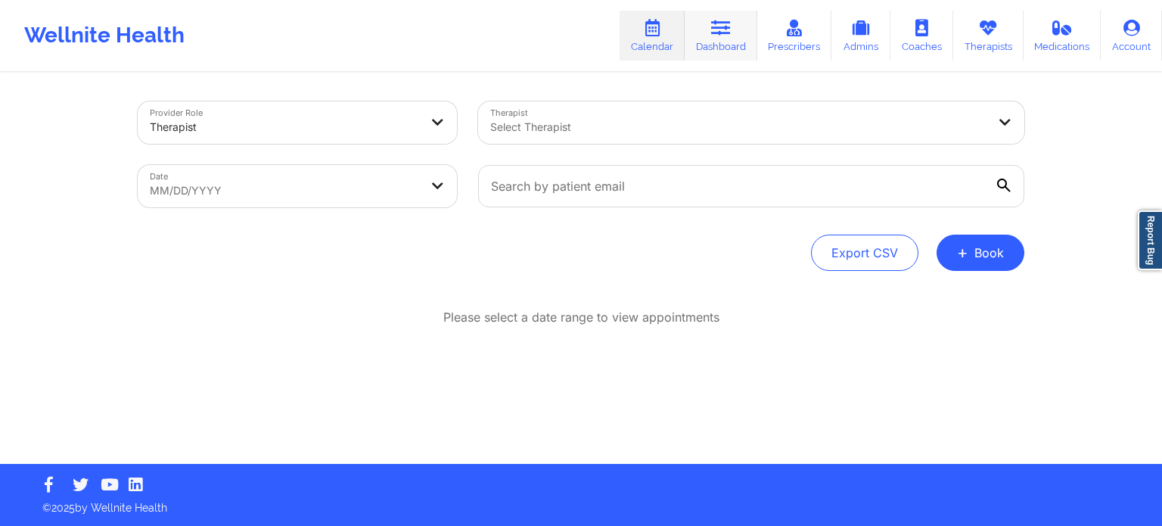
click at [716, 39] on link "Dashboard" at bounding box center [721, 36] width 73 height 50
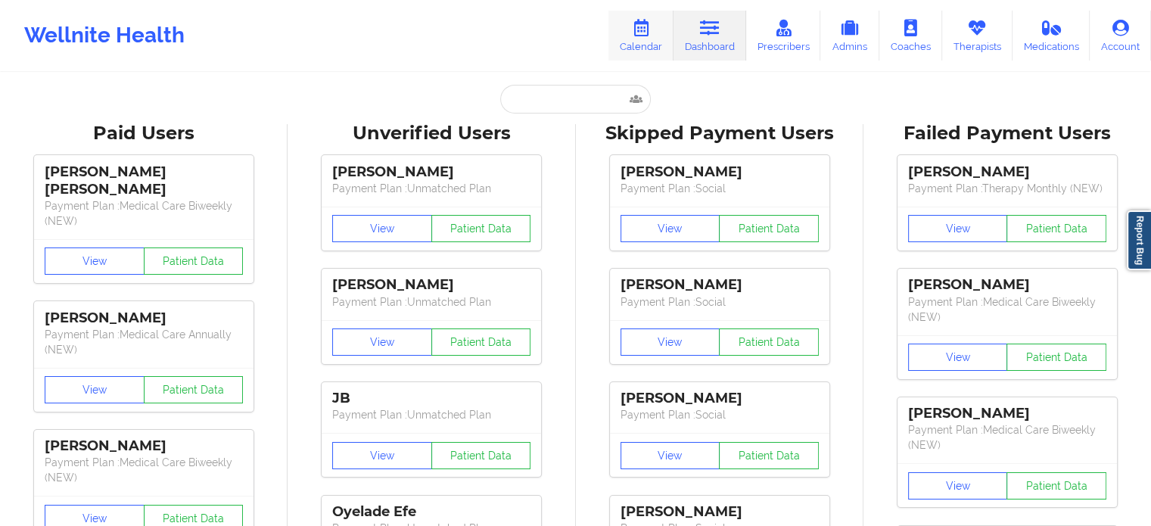
click at [642, 45] on link "Calendar" at bounding box center [640, 36] width 65 height 50
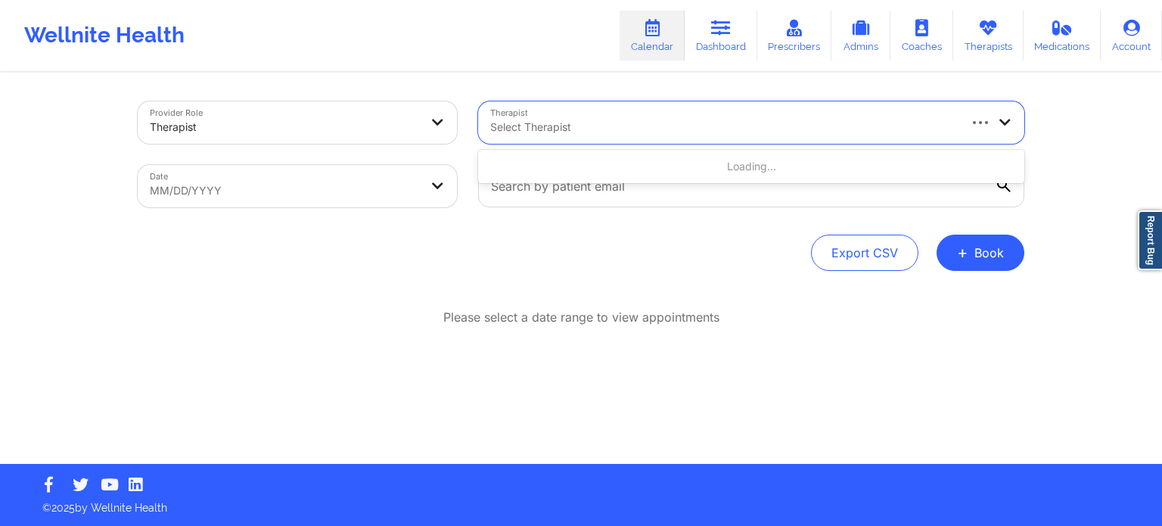
click at [647, 126] on div at bounding box center [723, 127] width 466 height 18
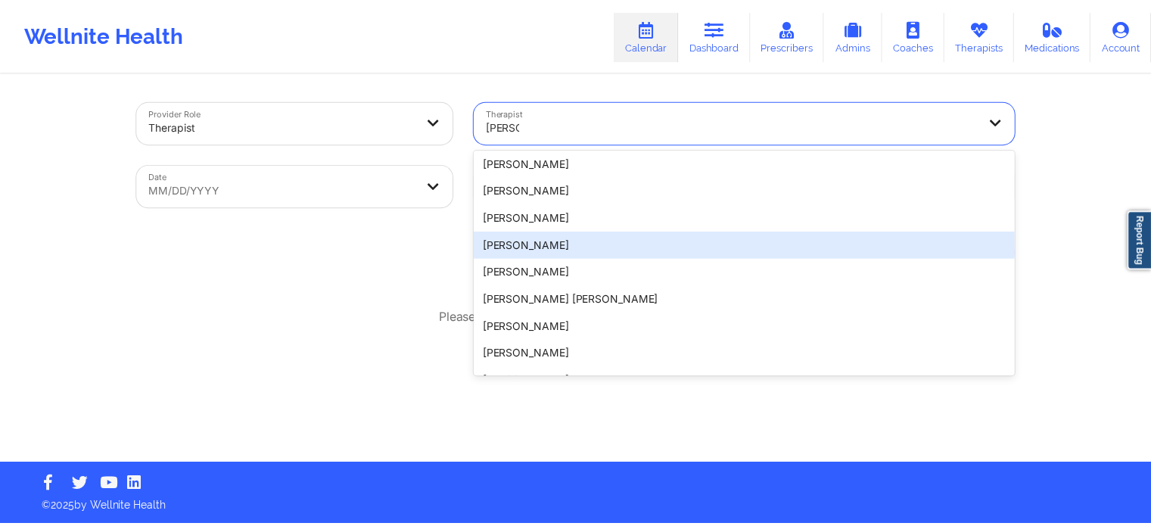
scroll to position [324, 0]
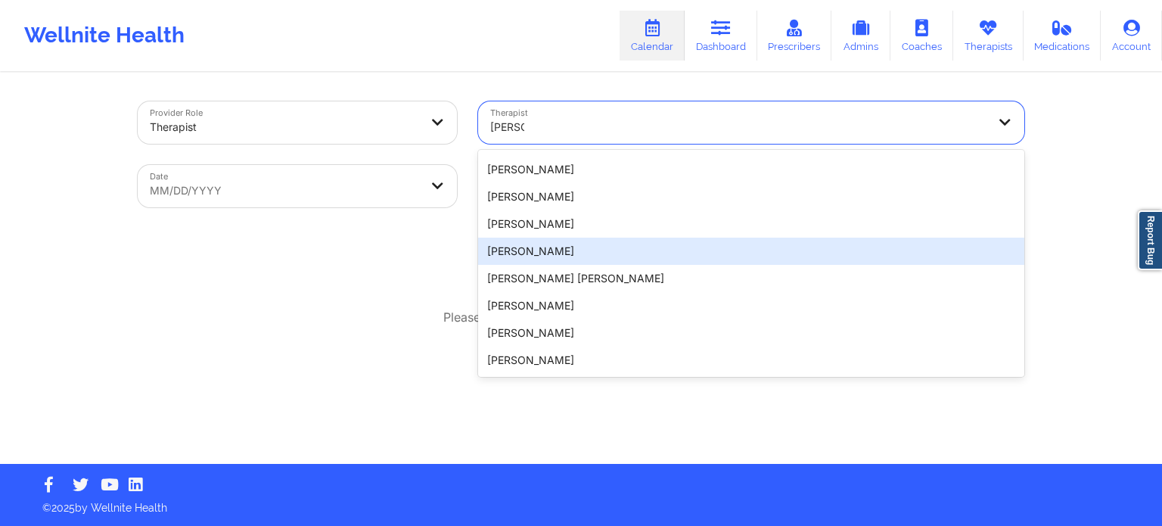
type input "[PERSON_NAME]"
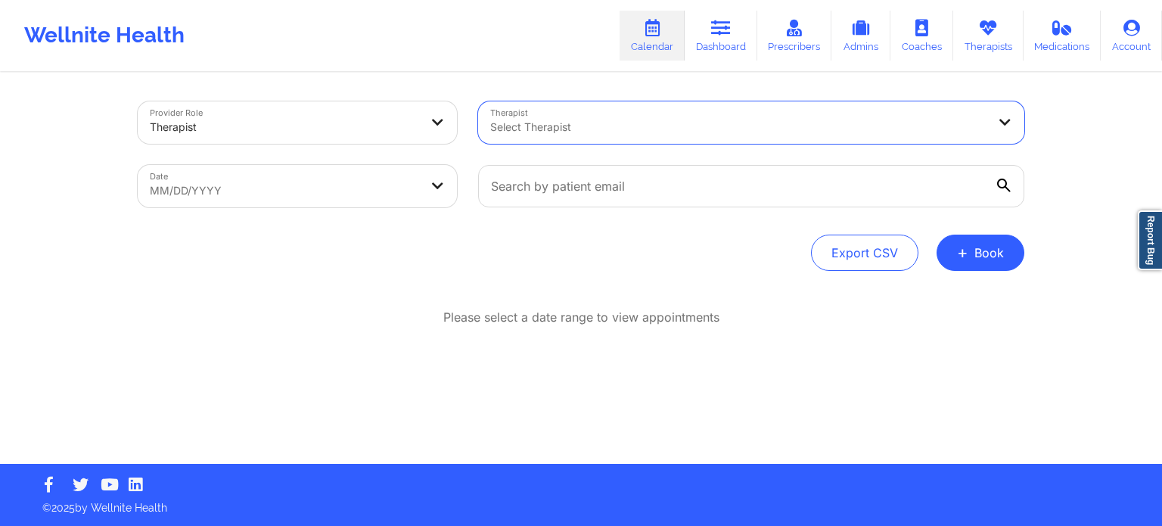
click at [595, 120] on div at bounding box center [738, 127] width 496 height 18
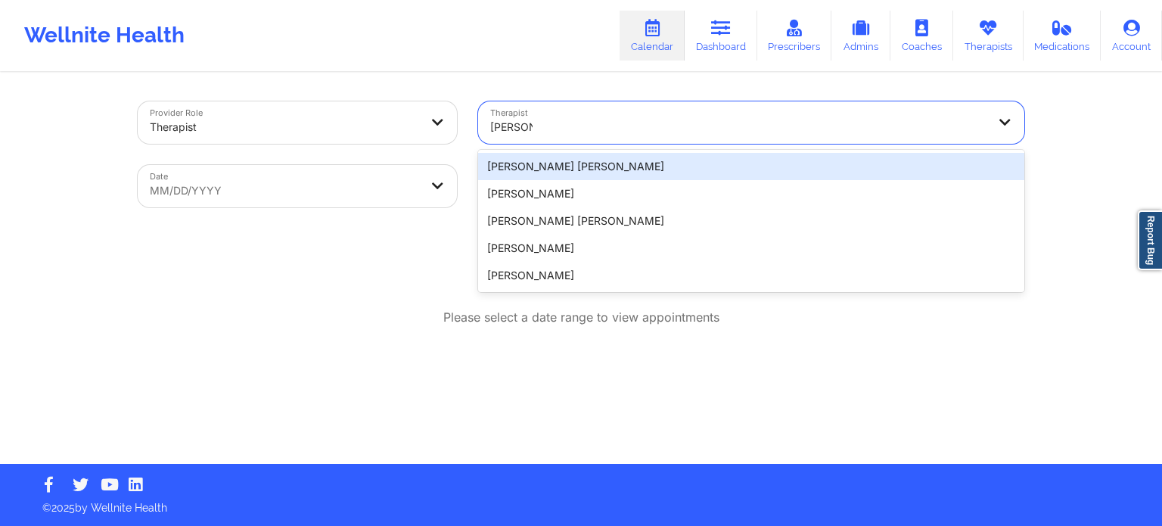
type input "[PERSON_NAME] wa"
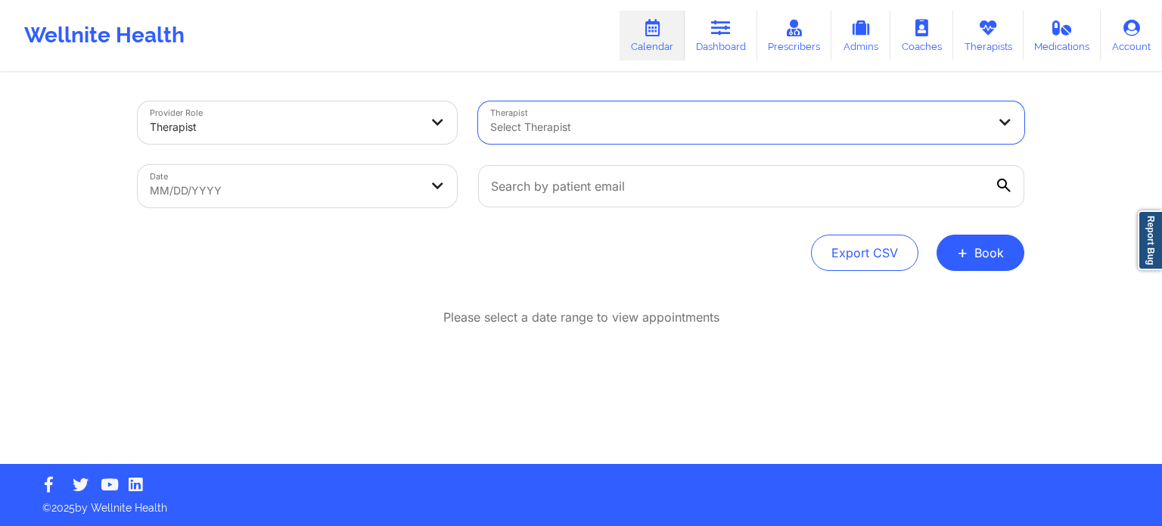
drag, startPoint x: 586, startPoint y: 130, endPoint x: 480, endPoint y: 117, distance: 106.0
click at [481, 117] on div "Select Therapist" at bounding box center [733, 122] width 510 height 42
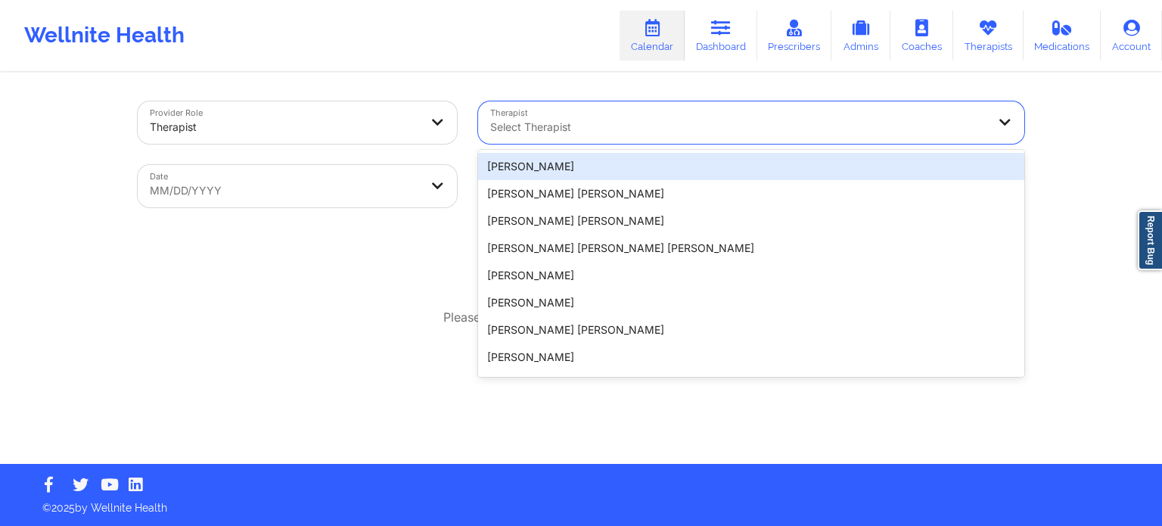
click at [497, 129] on div at bounding box center [738, 127] width 496 height 18
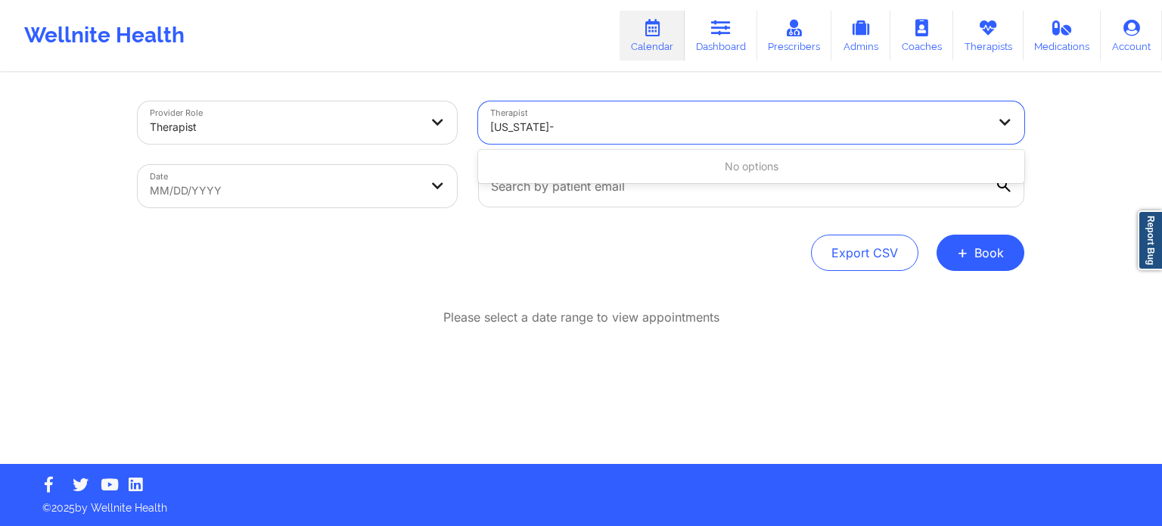
type input "[US_STATE]-h"
click at [644, 129] on div at bounding box center [738, 127] width 496 height 18
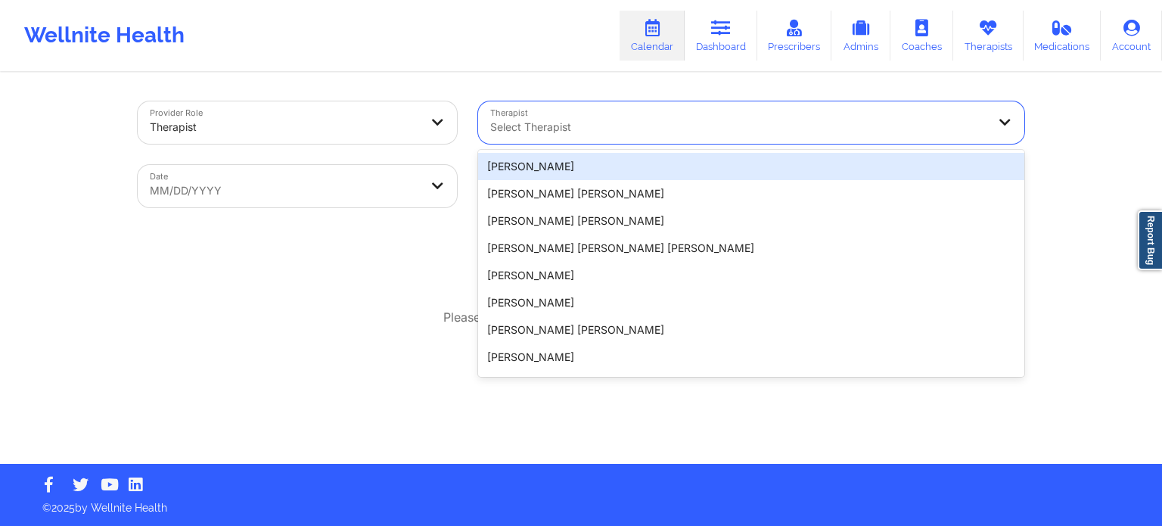
click at [644, 129] on div at bounding box center [738, 127] width 496 height 18
click at [402, 237] on div "Export CSV + Book" at bounding box center [581, 253] width 887 height 36
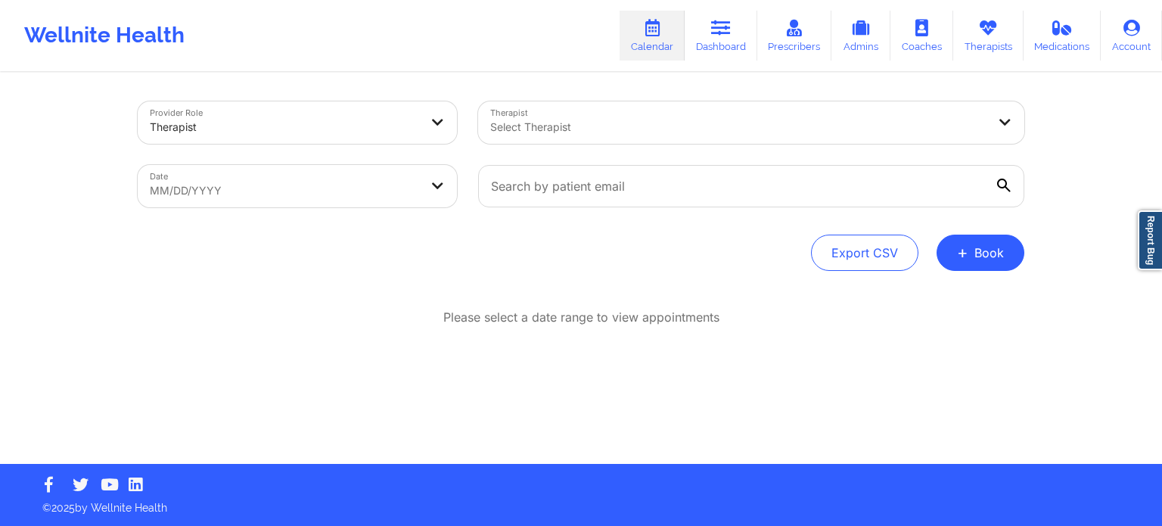
click at [329, 178] on body "Wellnite Health Calendar Dashboard Prescribers Admins Coaches Therapists Medica…" at bounding box center [581, 263] width 1162 height 526
select select "2025-8"
select select "2025-9"
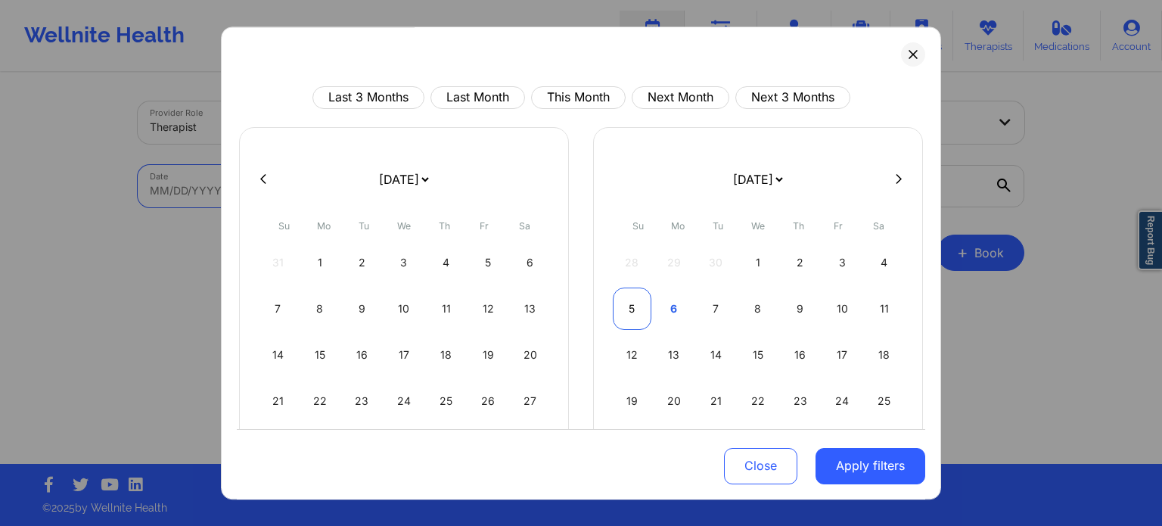
click at [636, 307] on div "5" at bounding box center [632, 309] width 39 height 42
select select "2025-9"
select select "2025-10"
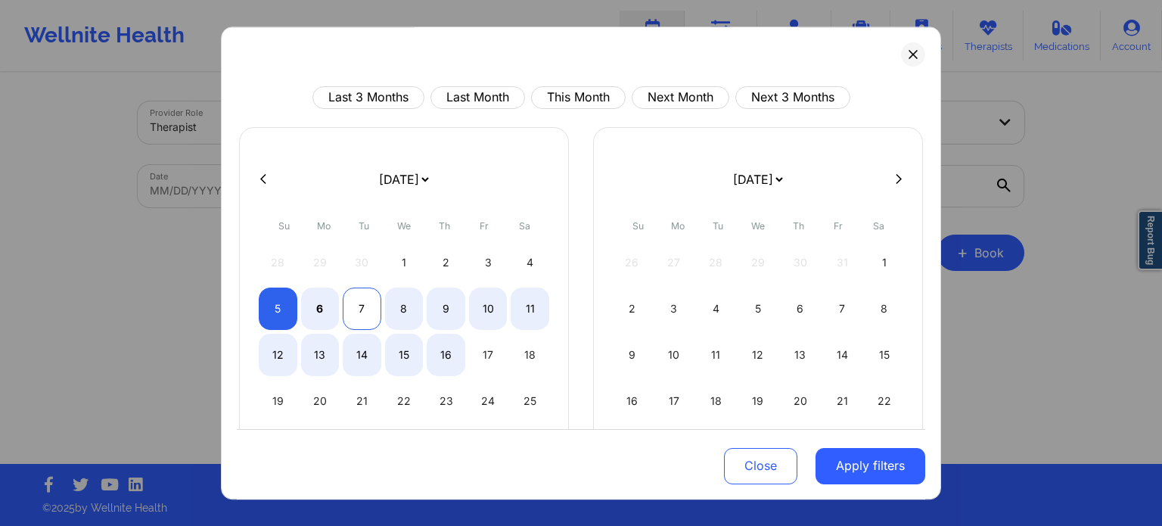
select select "2025-9"
select select "2025-10"
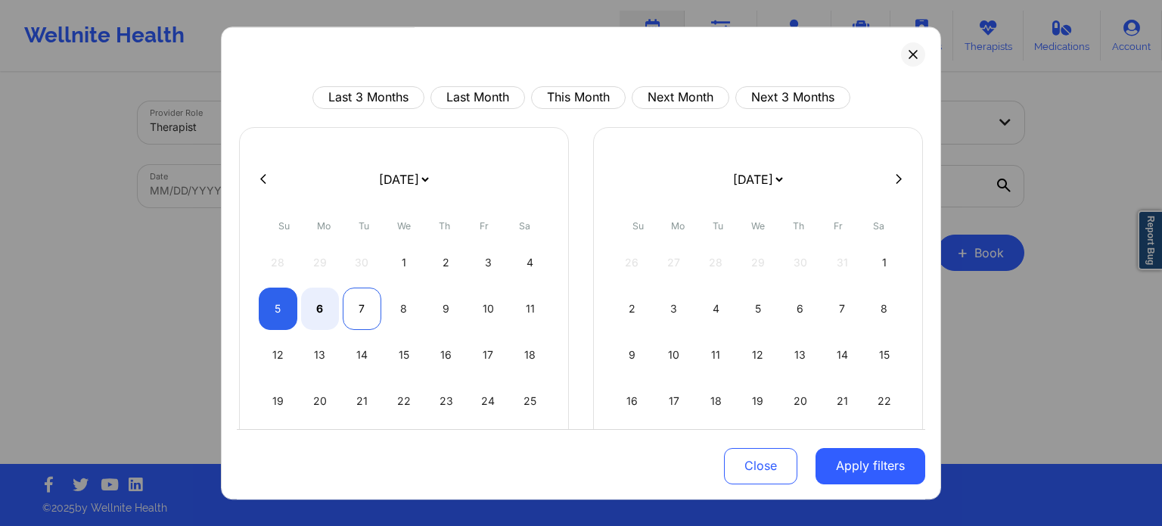
click at [360, 309] on div "7" at bounding box center [362, 309] width 39 height 42
select select "2025-9"
select select "2025-10"
click at [864, 459] on button "Apply filters" at bounding box center [871, 465] width 110 height 36
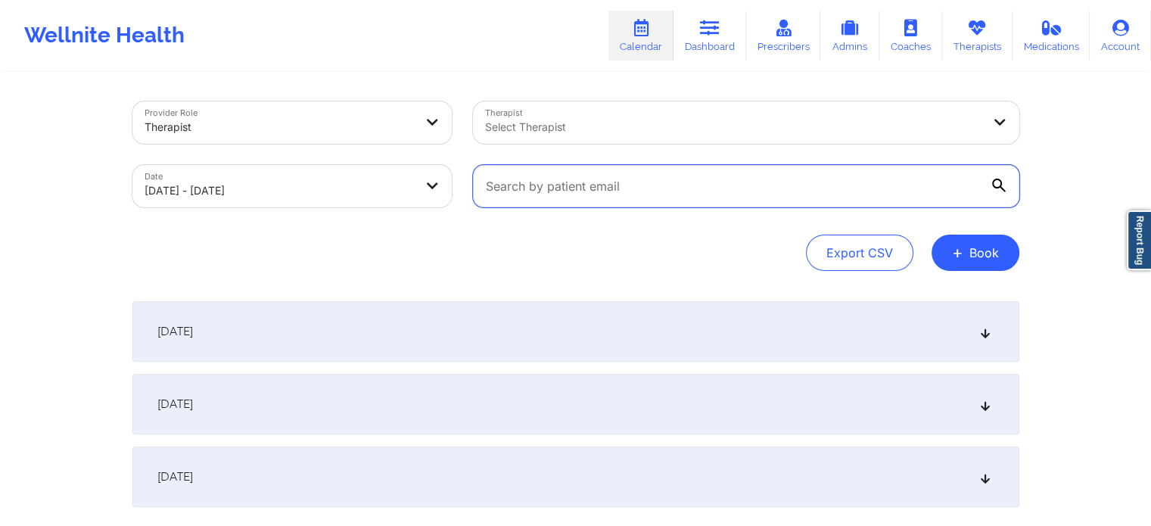
click at [619, 204] on input "text" at bounding box center [746, 186] width 546 height 42
paste input "[EMAIL_ADDRESS][DOMAIN_NAME]"
type input "[EMAIL_ADDRESS][DOMAIN_NAME]"
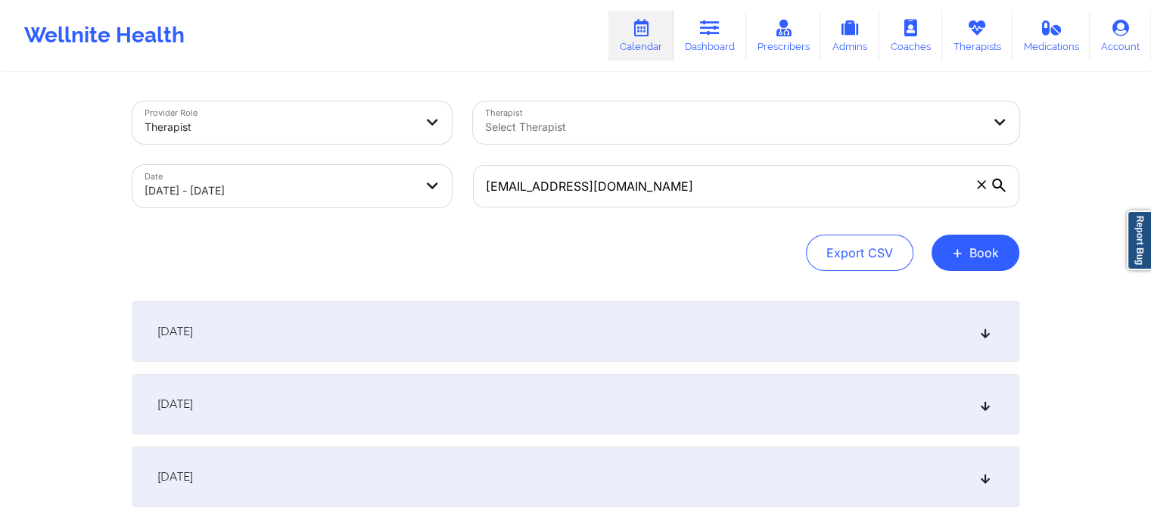
click at [1002, 185] on icon at bounding box center [999, 186] width 14 height 14
click at [1002, 185] on input "[EMAIL_ADDRESS][DOMAIN_NAME]" at bounding box center [746, 186] width 546 height 42
click at [247, 340] on div "[DATE]" at bounding box center [575, 331] width 887 height 61
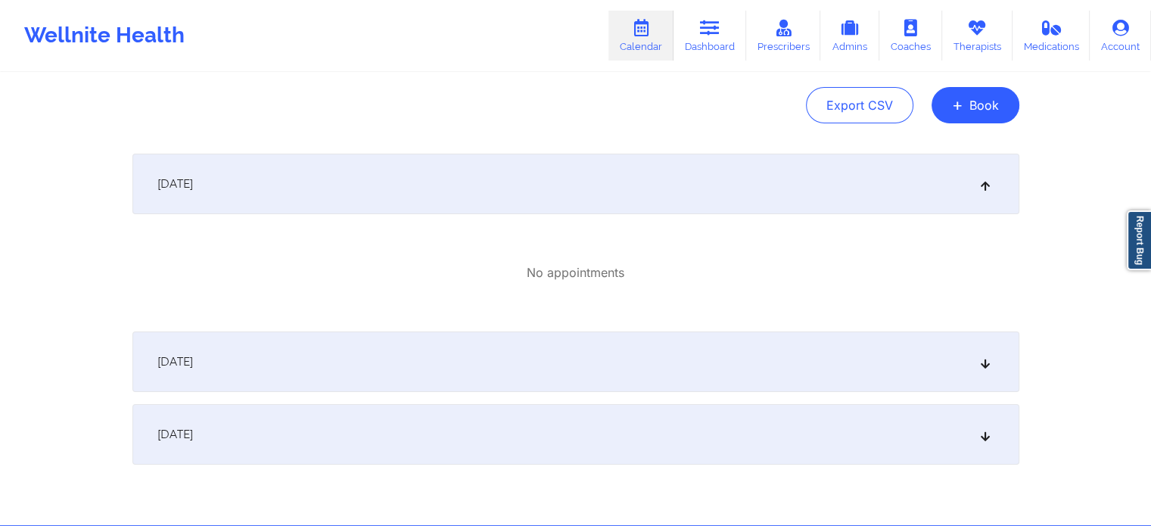
scroll to position [151, 0]
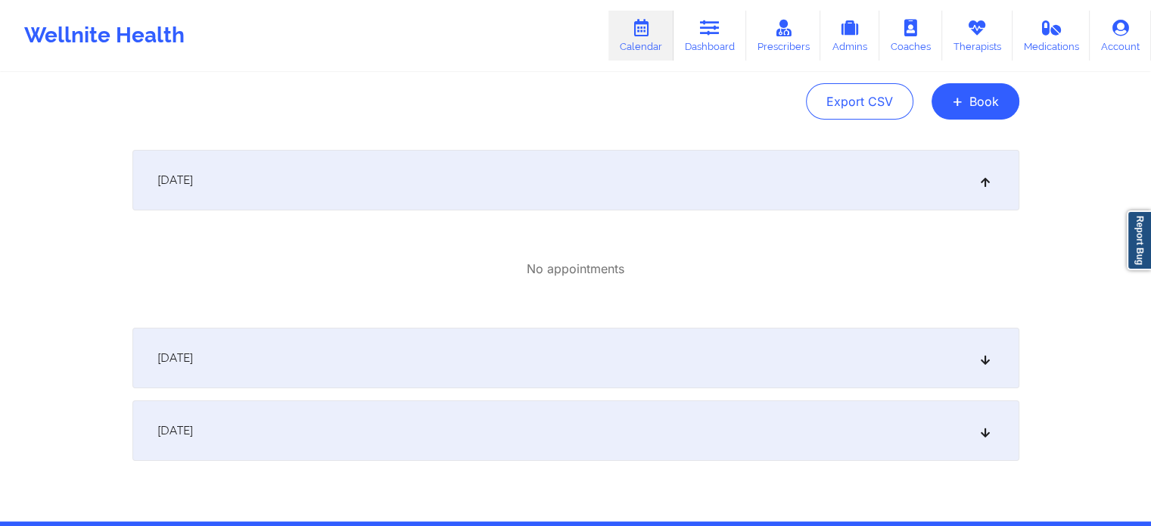
click at [259, 336] on div "[DATE]" at bounding box center [575, 358] width 887 height 61
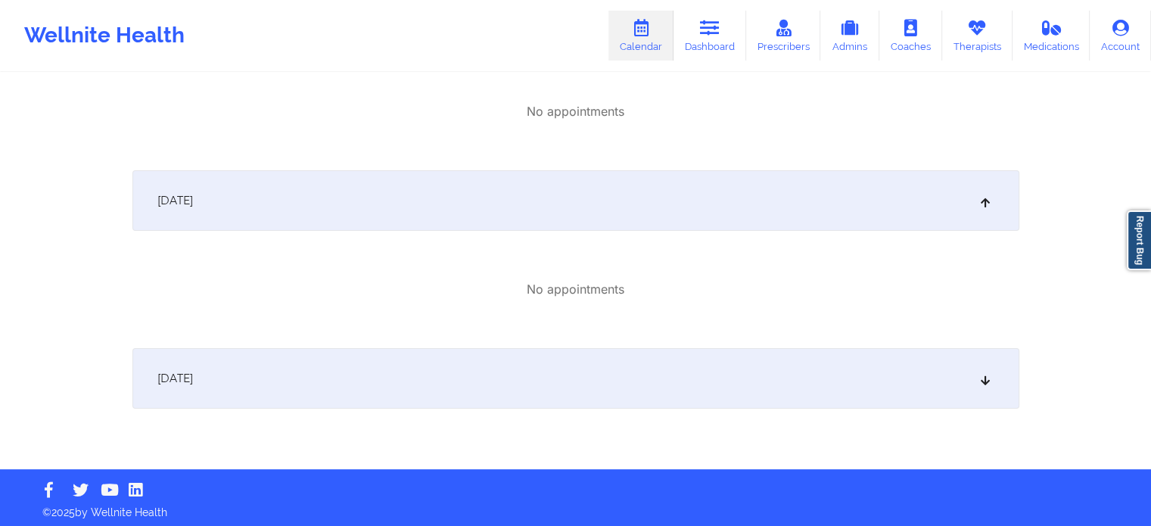
scroll to position [313, 0]
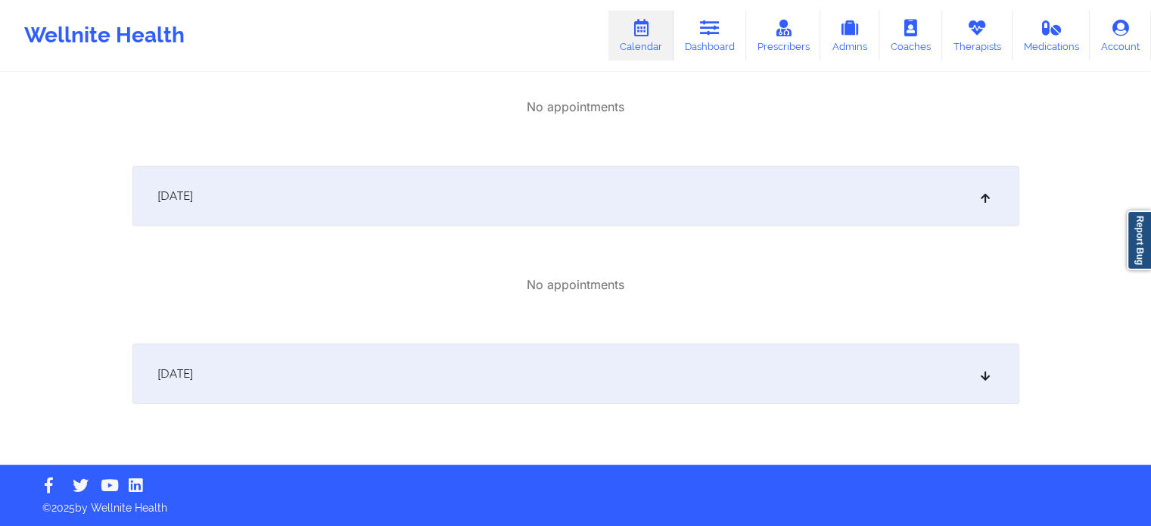
click at [253, 371] on div "[DATE]" at bounding box center [575, 373] width 887 height 61
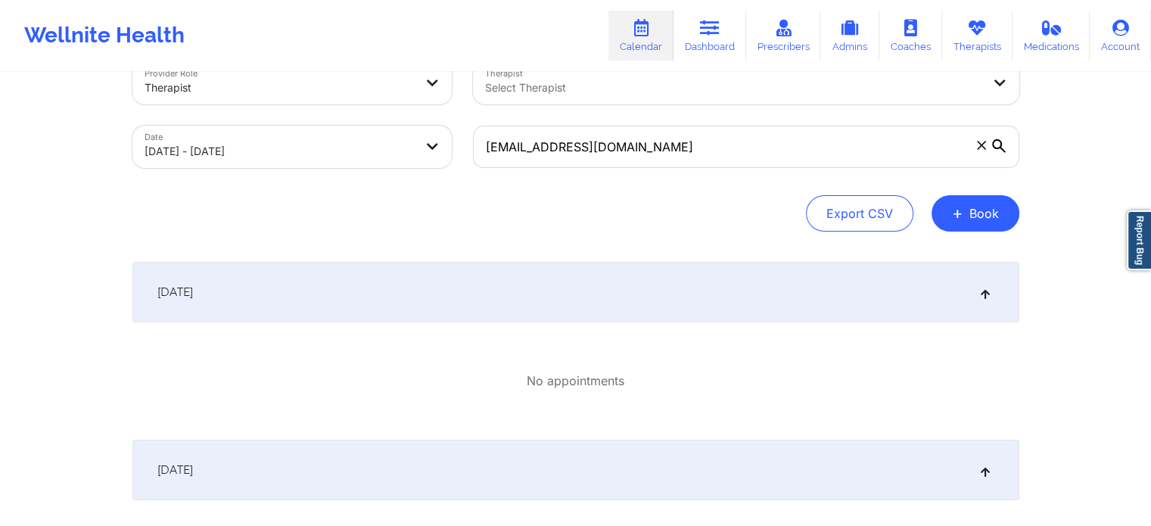
scroll to position [0, 0]
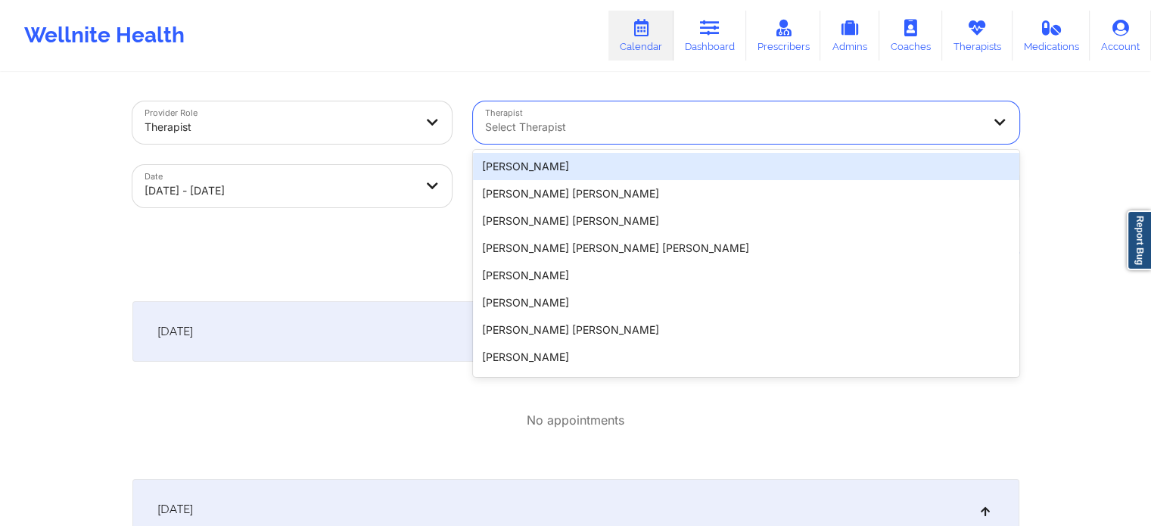
click at [521, 132] on div at bounding box center [733, 127] width 496 height 18
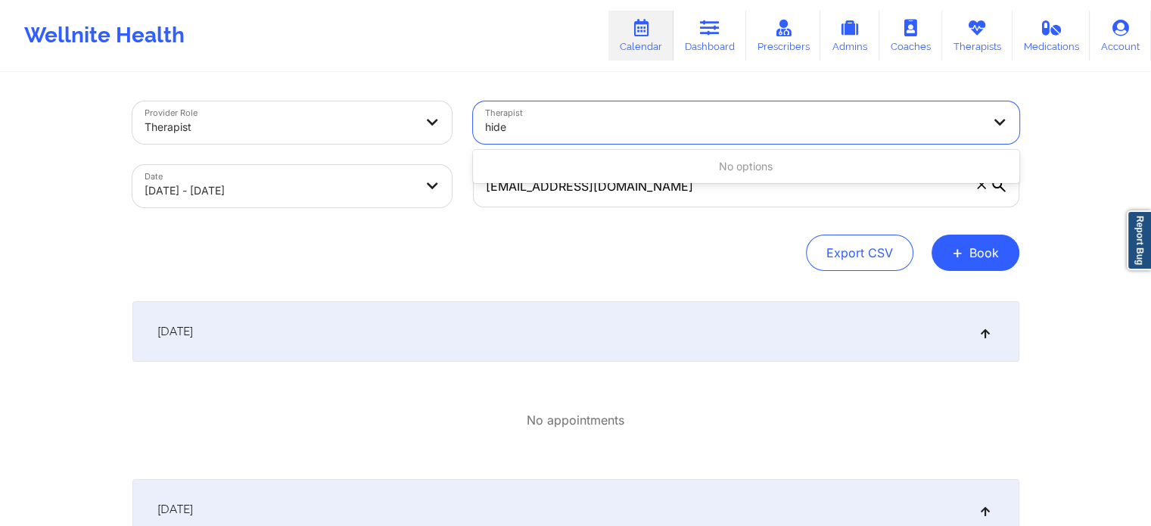
type input "hide"
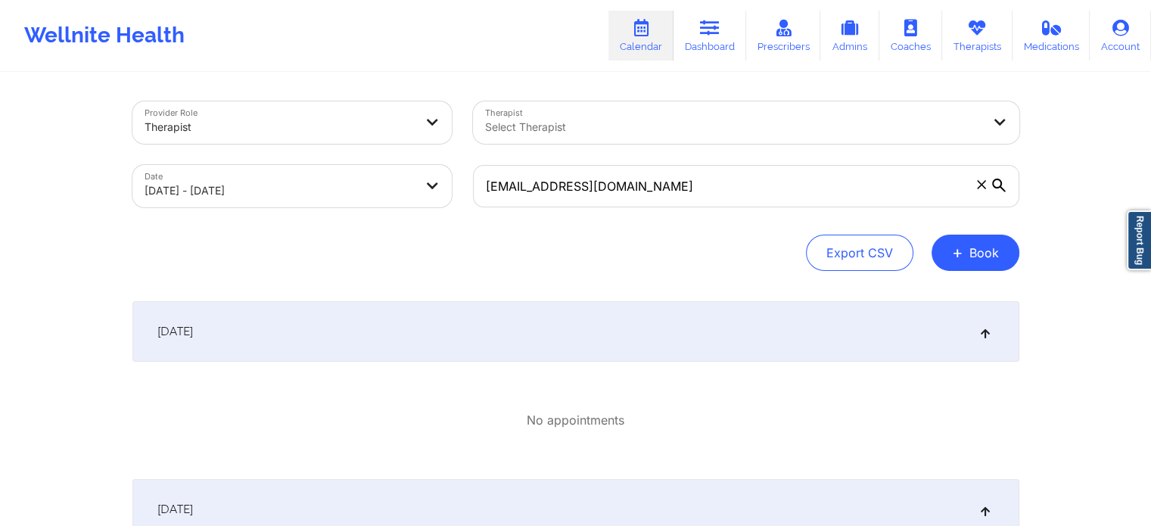
click at [402, 216] on div "Date [DATE] - [DATE]" at bounding box center [292, 186] width 340 height 64
click at [615, 132] on div at bounding box center [733, 127] width 496 height 18
click at [394, 274] on div "Provider Role Therapist Therapist Select Therapist Date [DATE] - [DATE] [EMAIL_…" at bounding box center [576, 478] width 908 height 809
click at [979, 256] on button "+ Book" at bounding box center [975, 253] width 88 height 36
click at [890, 303] on div "Therapy Session Doctor Consultation" at bounding box center [949, 312] width 138 height 69
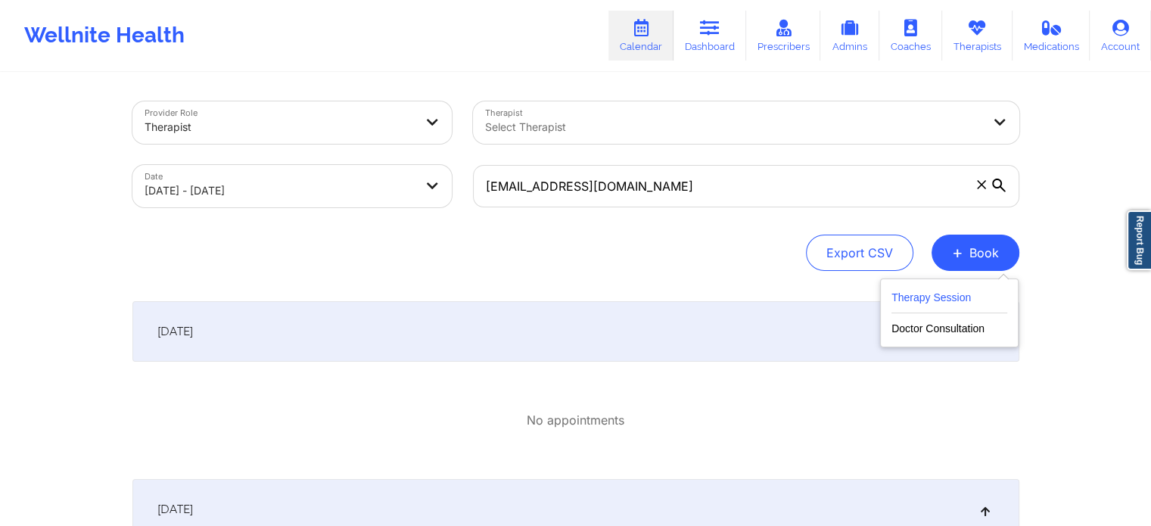
click at [903, 298] on button "Therapy Session" at bounding box center [949, 300] width 116 height 25
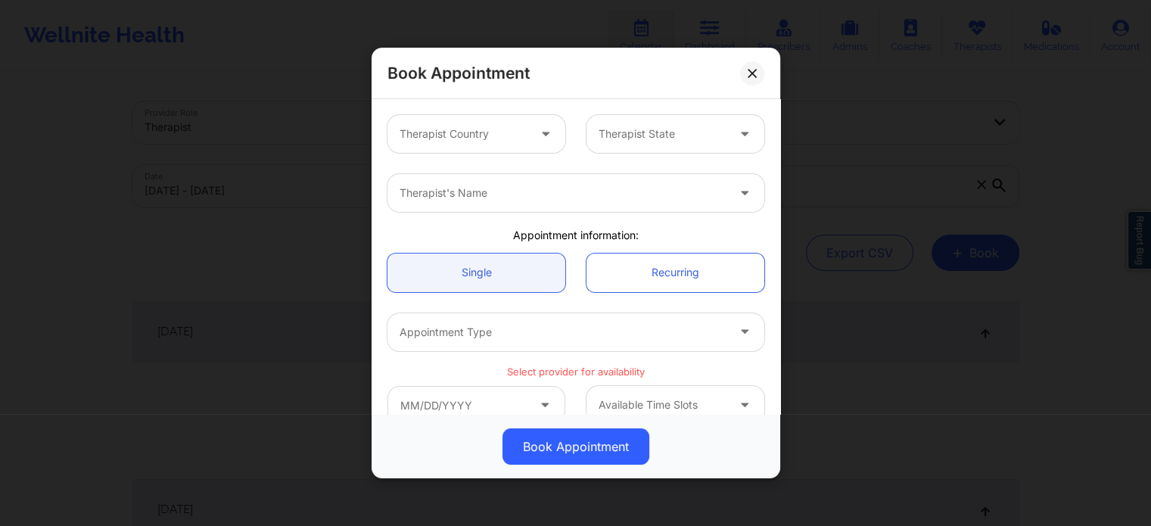
click at [493, 135] on div at bounding box center [463, 134] width 128 height 18
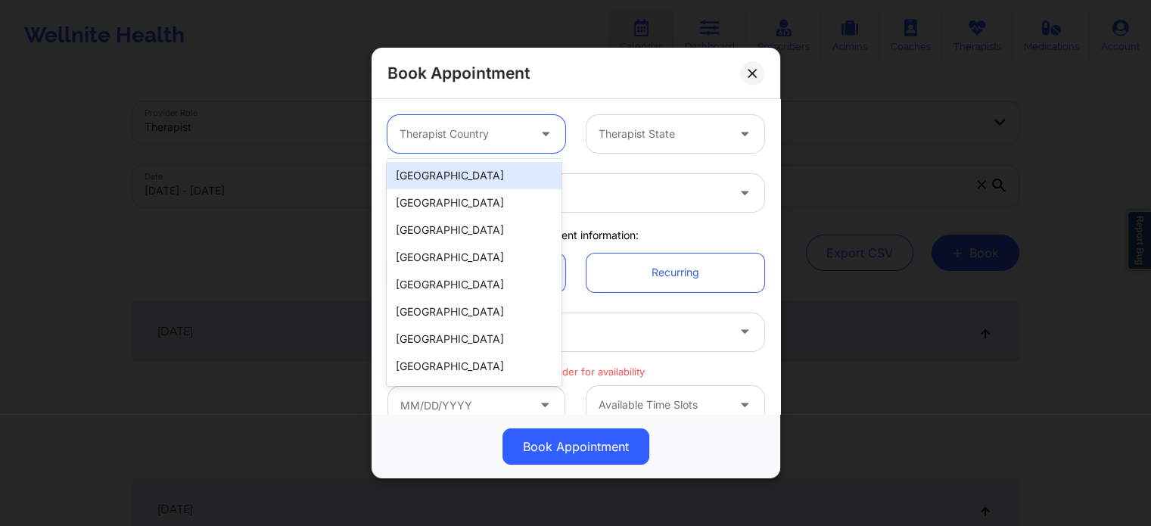
click at [475, 176] on div "[GEOGRAPHIC_DATA]" at bounding box center [474, 175] width 174 height 27
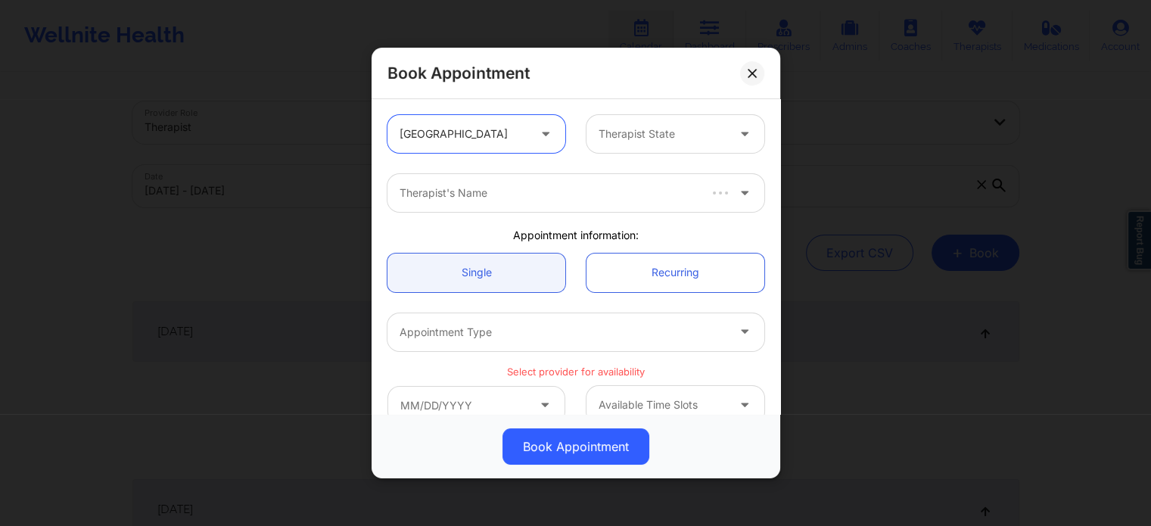
click at [605, 144] on div "Therapist State" at bounding box center [656, 134] width 141 height 38
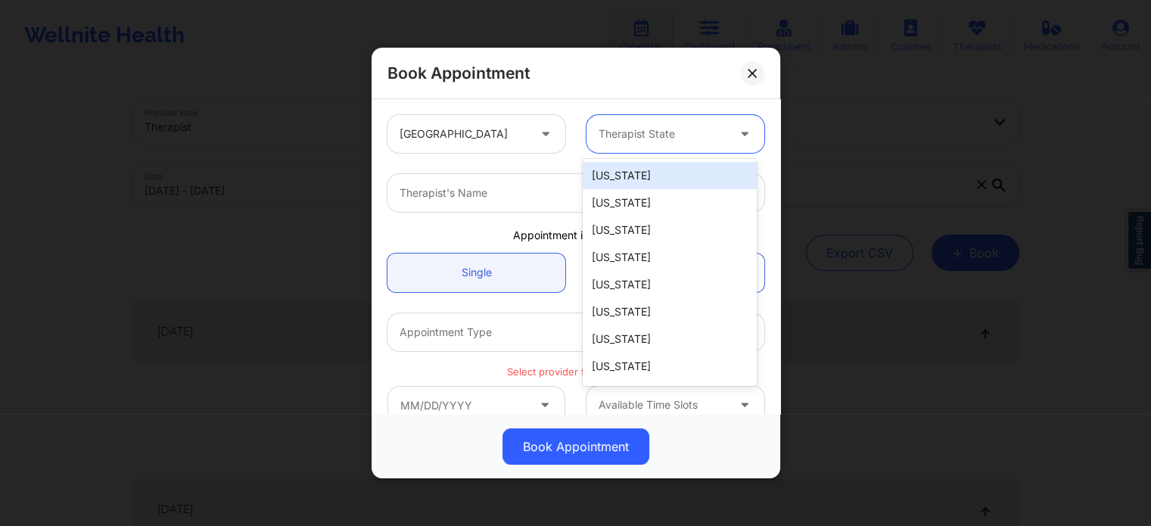
type input "f"
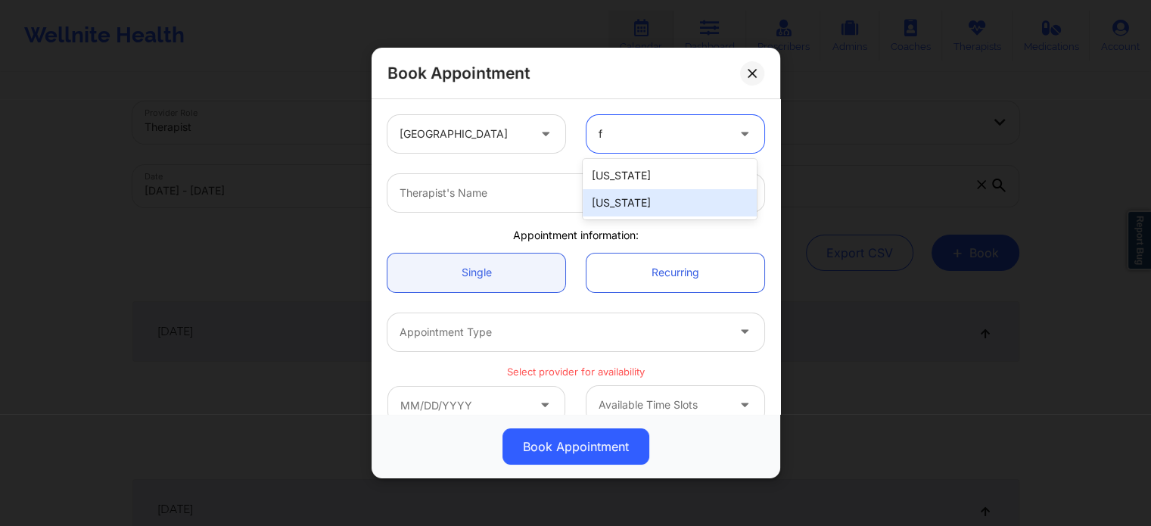
click at [622, 211] on div "[US_STATE]" at bounding box center [670, 202] width 174 height 27
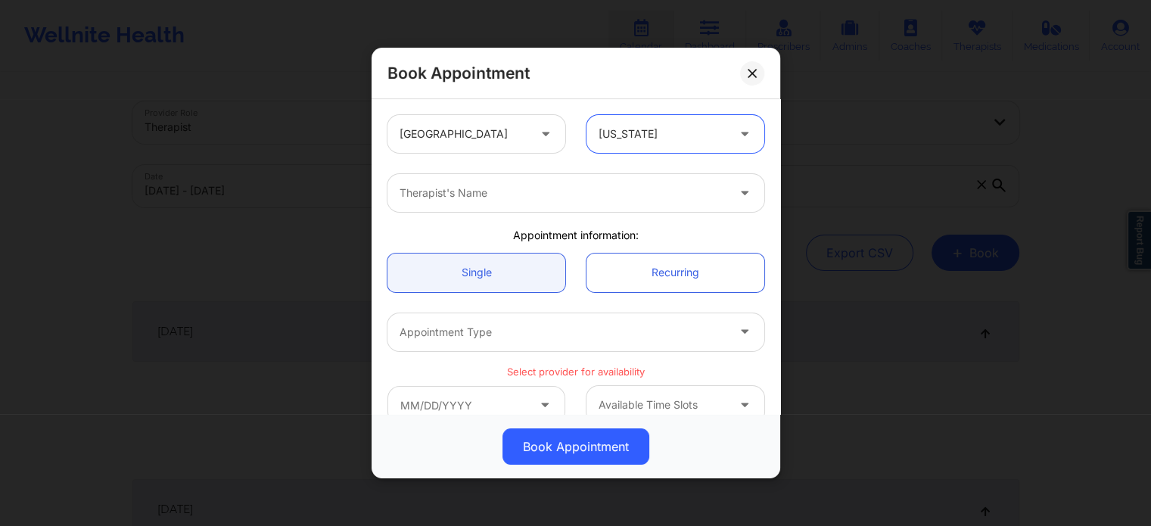
click at [518, 199] on div at bounding box center [562, 193] width 327 height 18
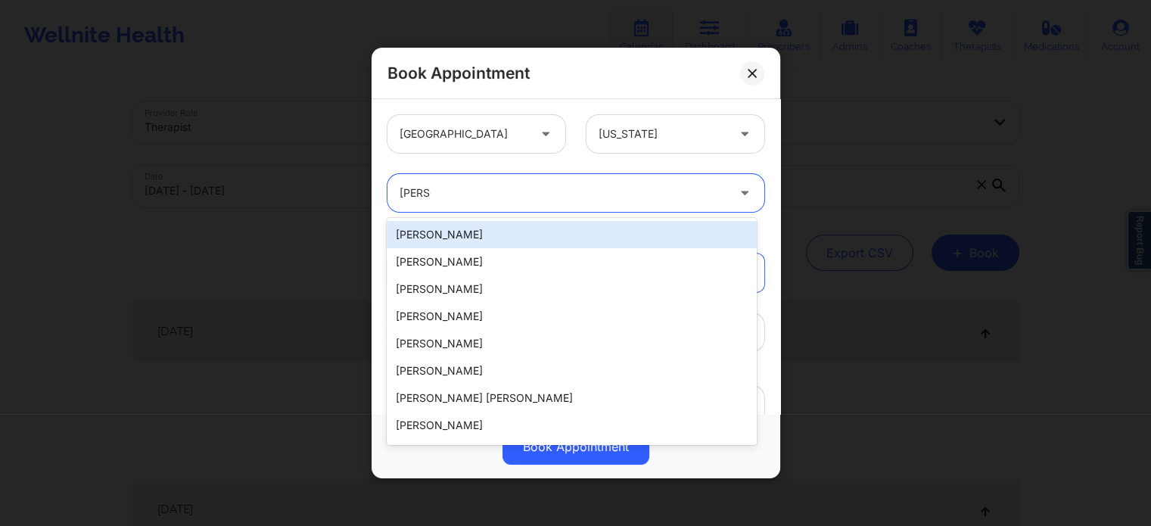
type input "[PERSON_NAME]"
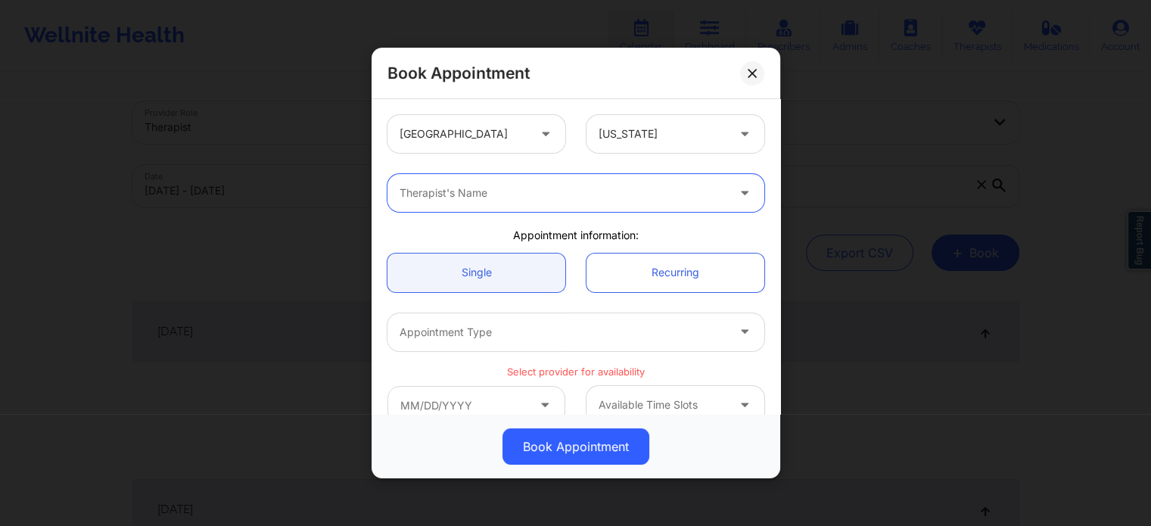
click at [533, 182] on div "Therapist's Name" at bounding box center [557, 193] width 340 height 38
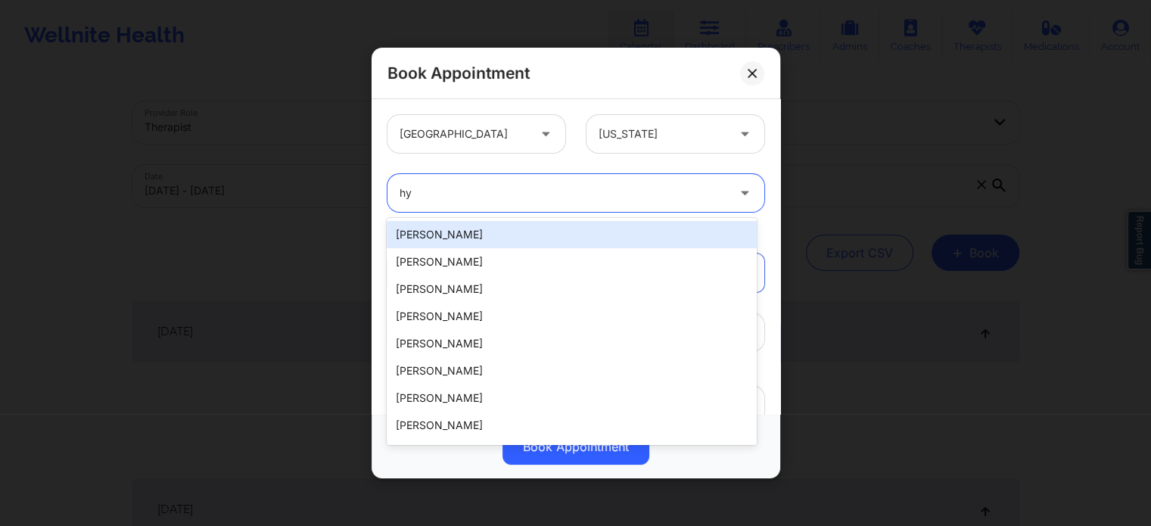
type input "h"
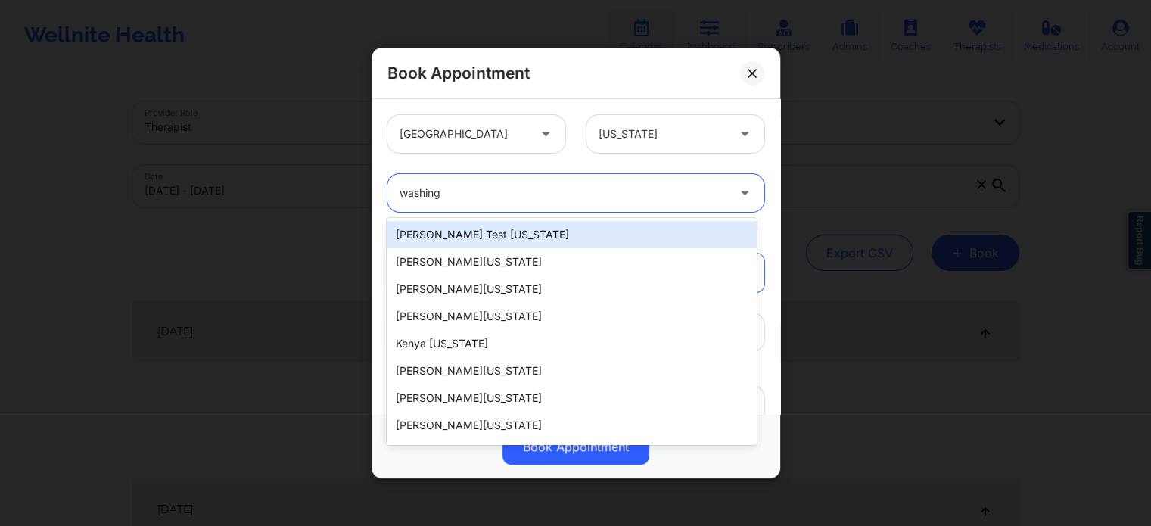
type input "washing"
